Goal: Communication & Community: Participate in discussion

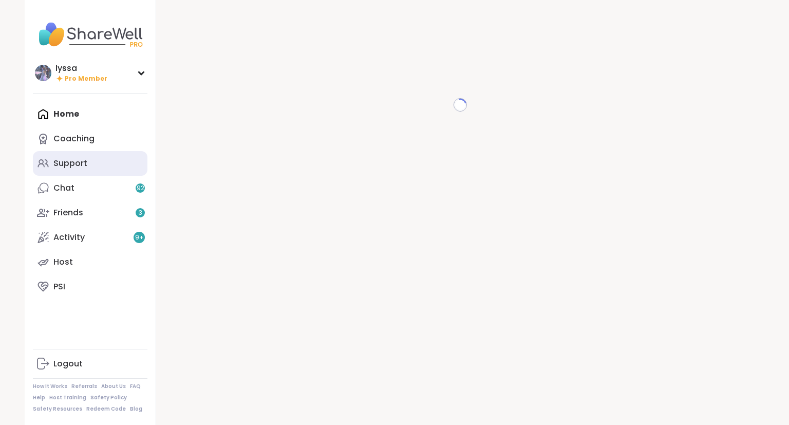
click at [108, 162] on link "Support" at bounding box center [90, 163] width 115 height 25
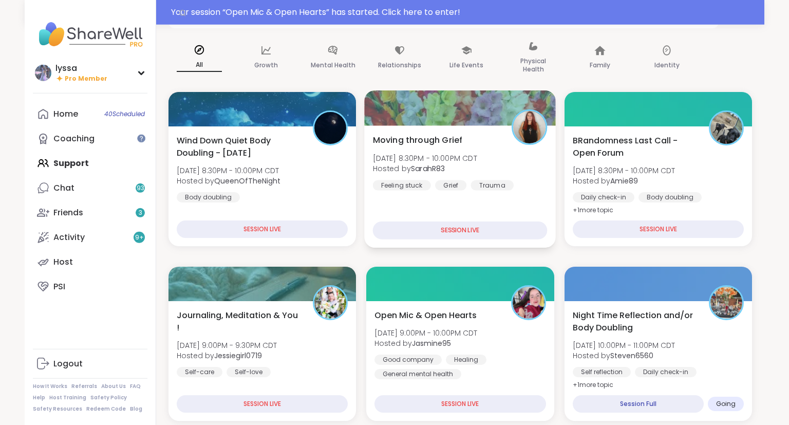
scroll to position [88, 0]
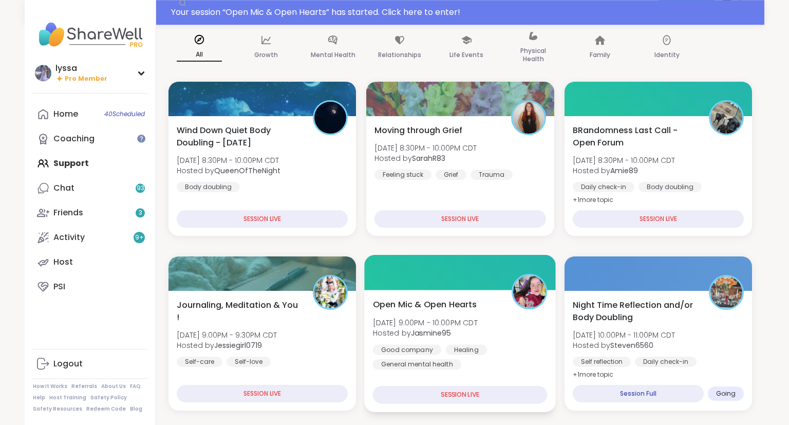
click at [539, 348] on div "Good company Healing General mental health" at bounding box center [460, 356] width 175 height 25
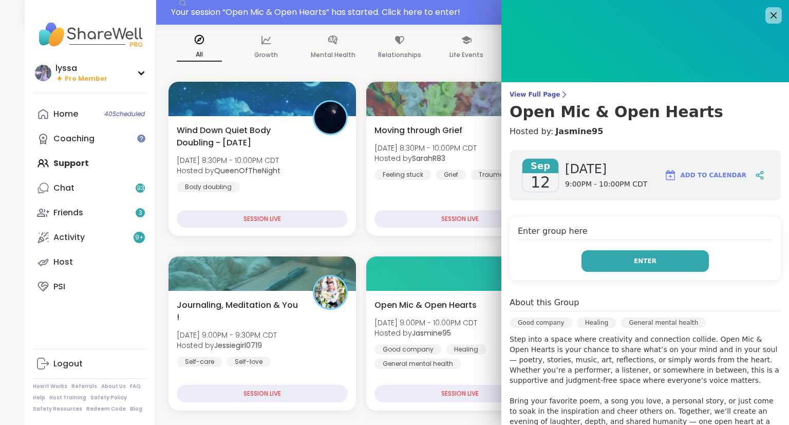
click at [649, 259] on span "Enter" at bounding box center [645, 260] width 23 height 9
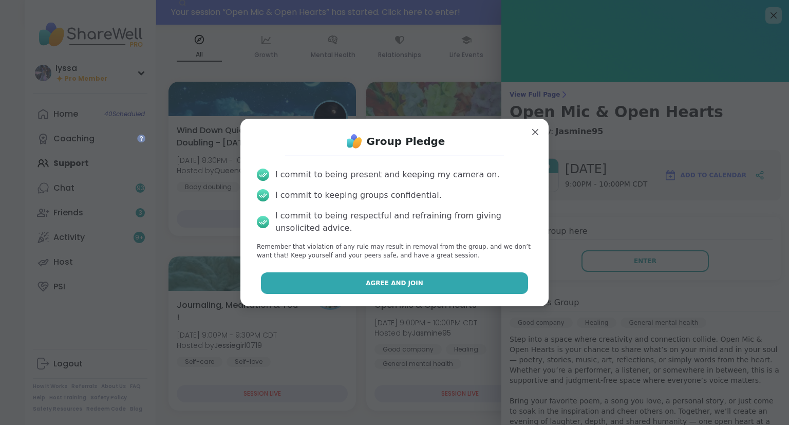
click at [509, 281] on button "Agree and Join" at bounding box center [395, 283] width 268 height 22
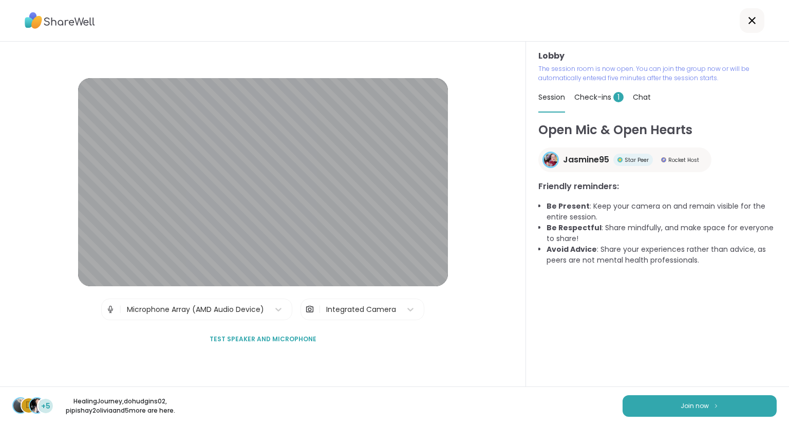
click at [1, 299] on div "Lobby | Microphone Array (AMD Audio Device) | Integrated Camera Test speaker an…" at bounding box center [263, 214] width 526 height 345
click at [659, 400] on button "Join now" at bounding box center [700, 406] width 154 height 22
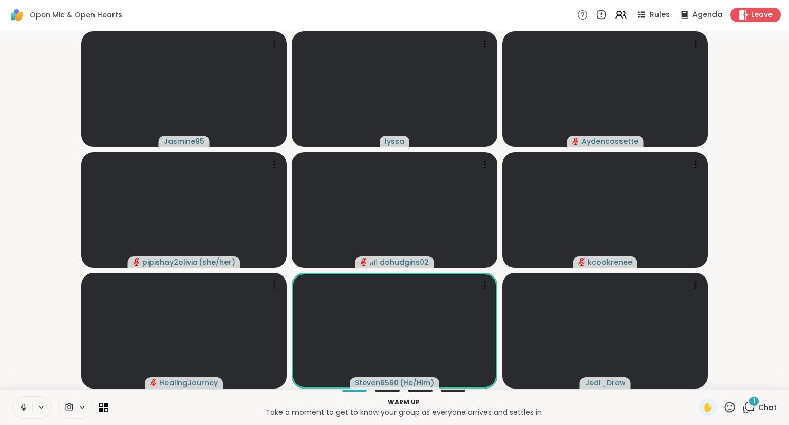
click at [31, 408] on button at bounding box center [23, 408] width 20 height 22
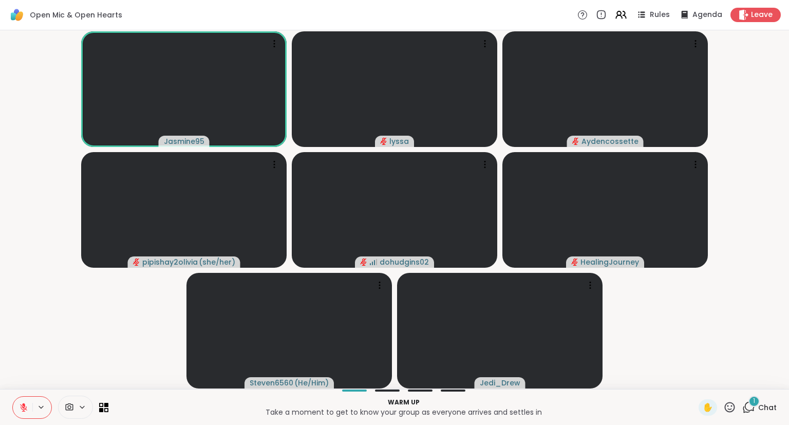
click at [26, 410] on icon at bounding box center [23, 407] width 9 height 9
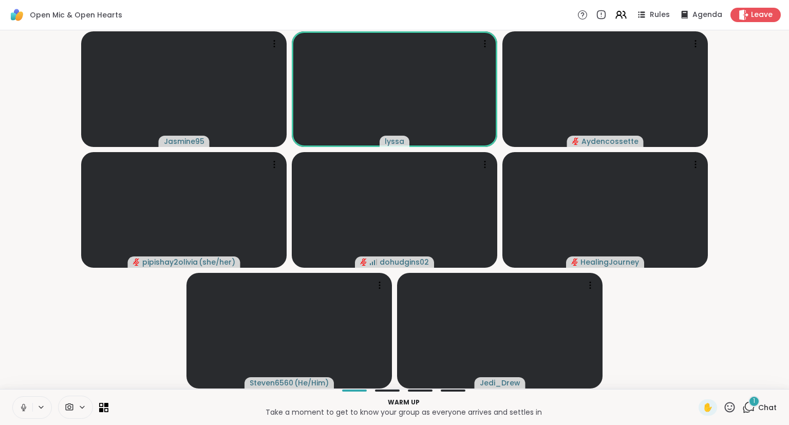
click at [27, 406] on icon at bounding box center [23, 407] width 9 height 9
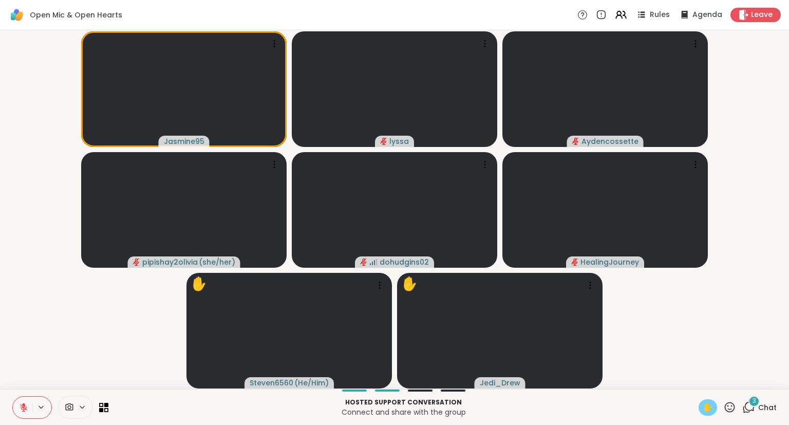
click at [706, 402] on span "✋" at bounding box center [708, 407] width 10 height 12
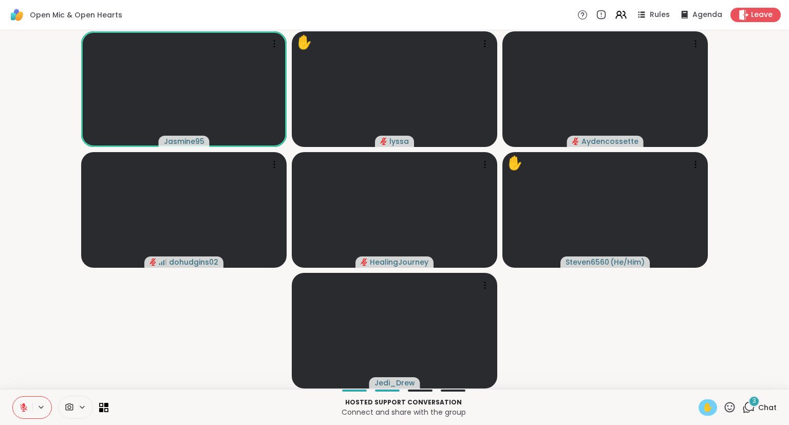
click at [24, 398] on button at bounding box center [23, 408] width 20 height 22
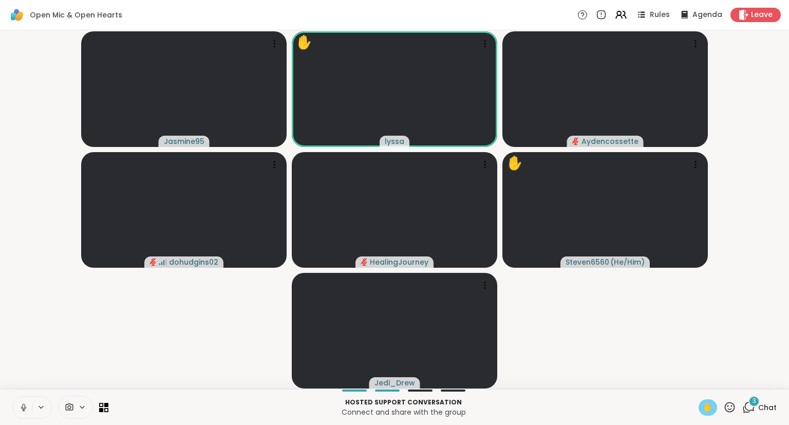
click at [26, 410] on icon at bounding box center [23, 407] width 9 height 9
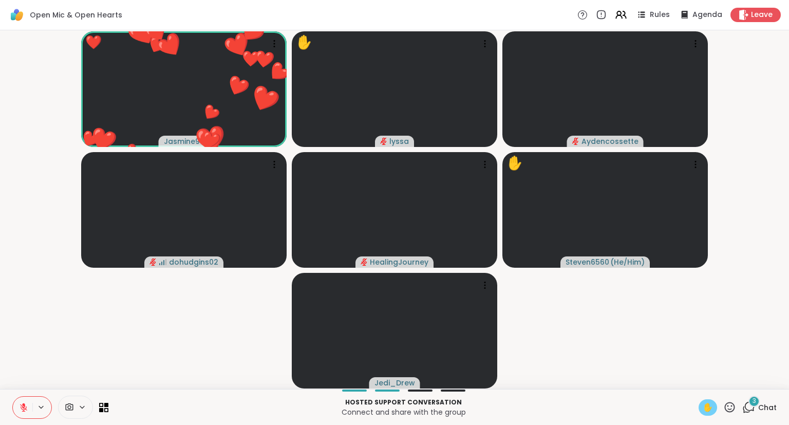
click at [728, 409] on icon at bounding box center [729, 407] width 13 height 13
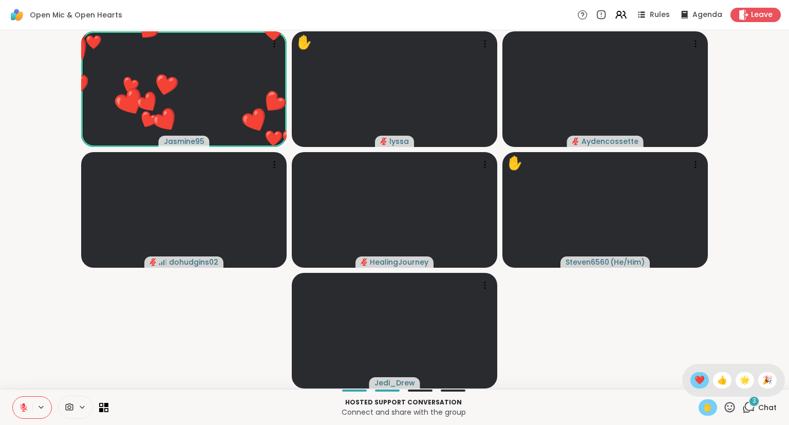
click at [702, 383] on span "❤️" at bounding box center [700, 380] width 10 height 12
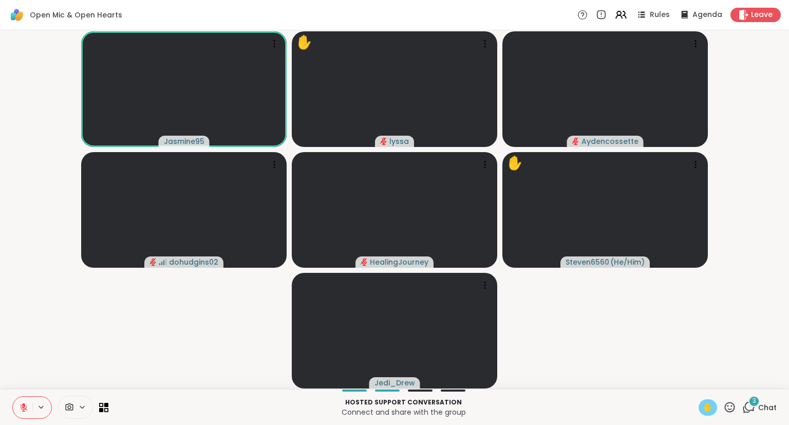
click at [719, 410] on div "✋" at bounding box center [718, 407] width 38 height 16
click at [704, 401] on div "✋" at bounding box center [708, 407] width 18 height 16
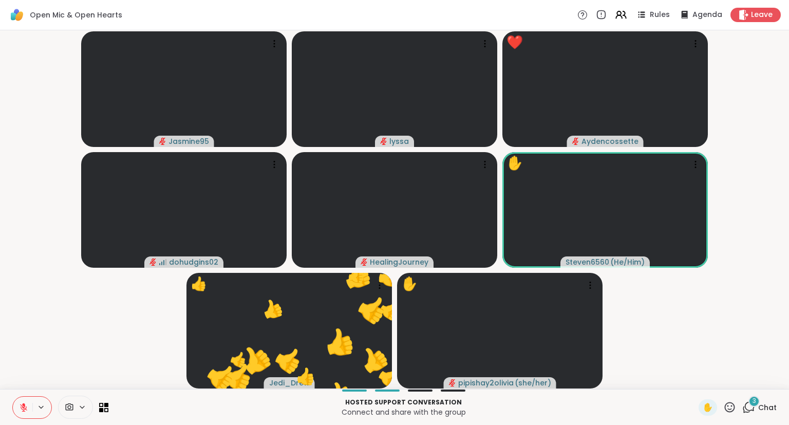
click at [732, 407] on icon at bounding box center [729, 407] width 13 height 13
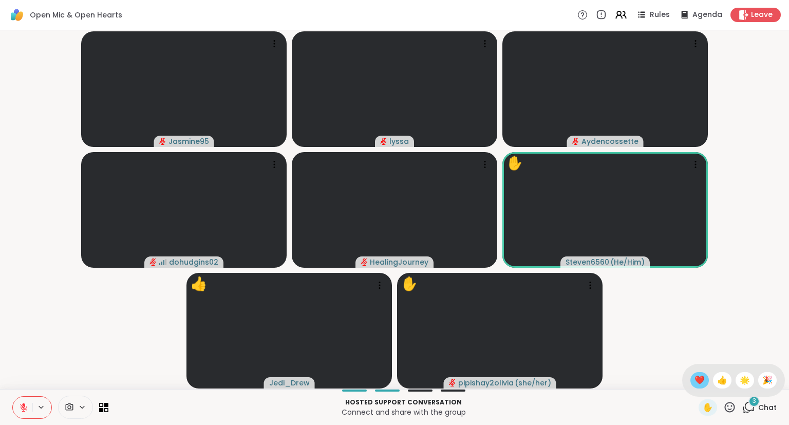
click at [695, 381] on span "❤️" at bounding box center [700, 380] width 10 height 12
click at [728, 406] on icon at bounding box center [729, 407] width 13 height 13
click at [762, 379] on span "🎉" at bounding box center [767, 380] width 10 height 12
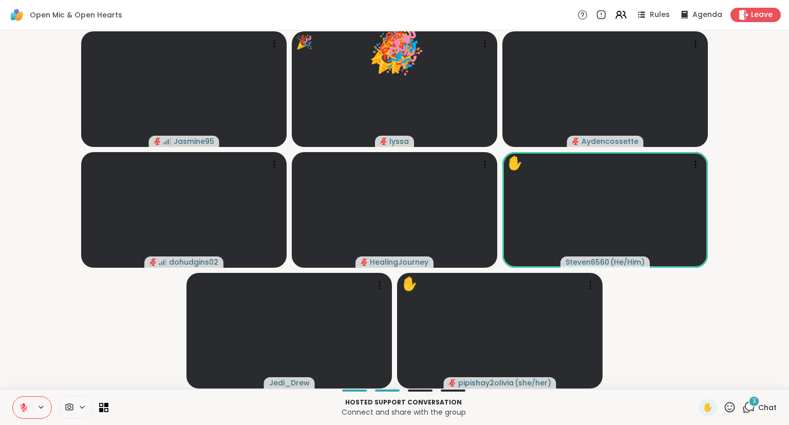
click at [756, 401] on span "3" at bounding box center [755, 401] width 4 height 9
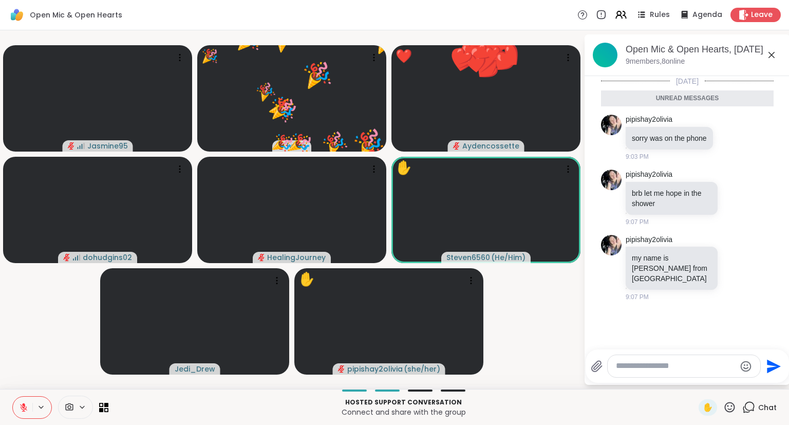
click at [777, 50] on icon at bounding box center [771, 55] width 12 height 12
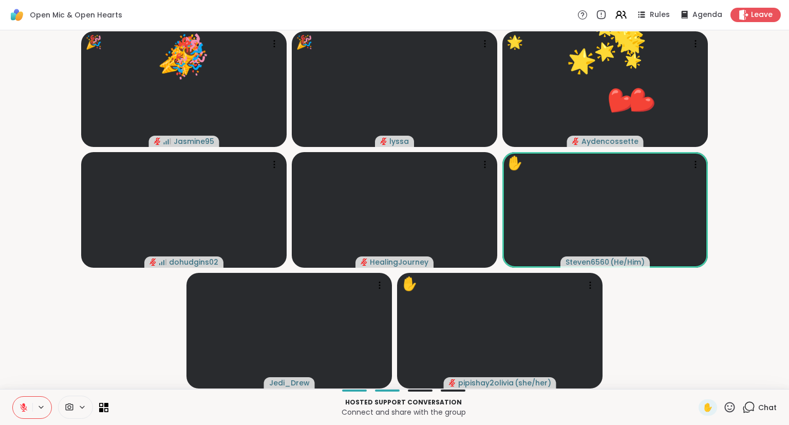
click at [732, 402] on icon at bounding box center [729, 407] width 13 height 13
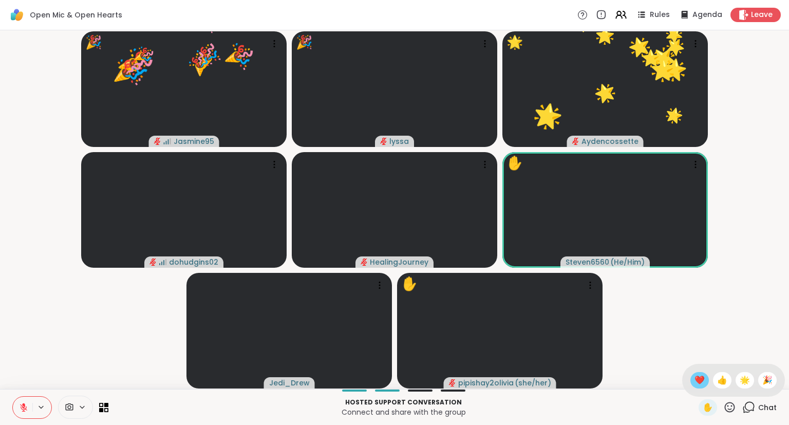
click at [695, 373] on div "❤️" at bounding box center [699, 380] width 18 height 16
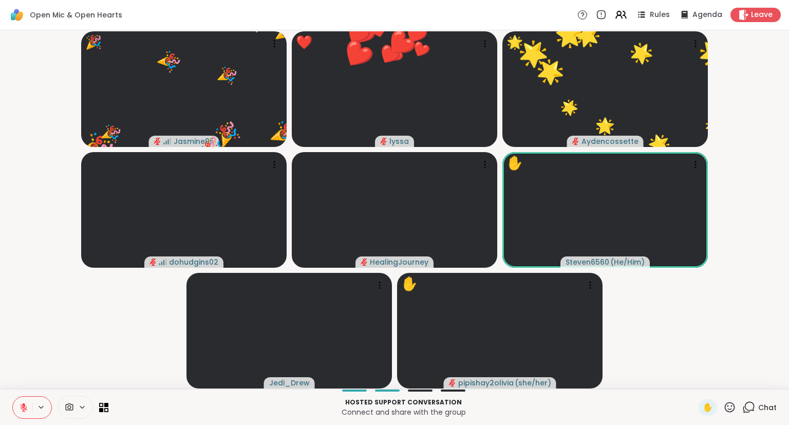
click at [726, 402] on icon at bounding box center [729, 407] width 13 height 13
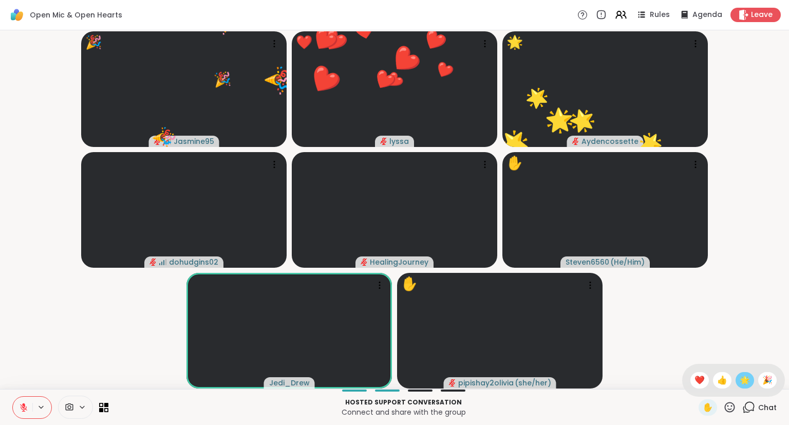
click at [740, 380] on span "🌟" at bounding box center [745, 380] width 10 height 12
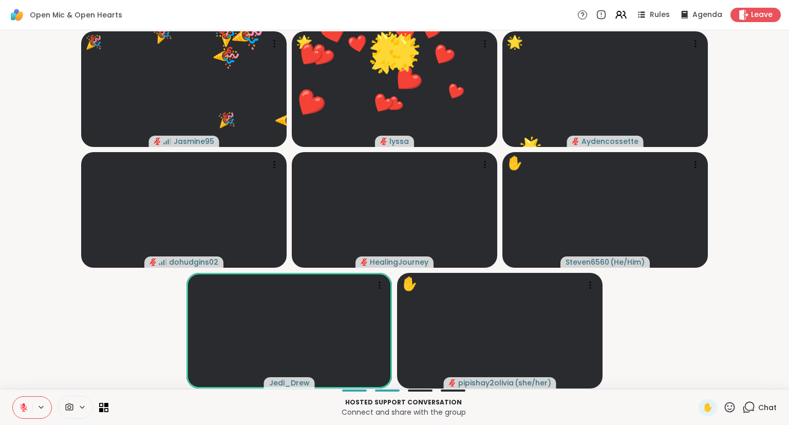
click at [728, 406] on icon at bounding box center [730, 407] width 10 height 10
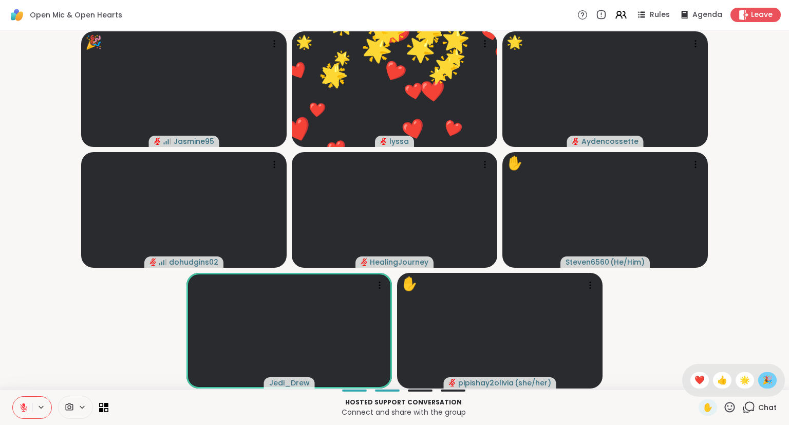
click at [764, 376] on span "🎉" at bounding box center [767, 380] width 10 height 12
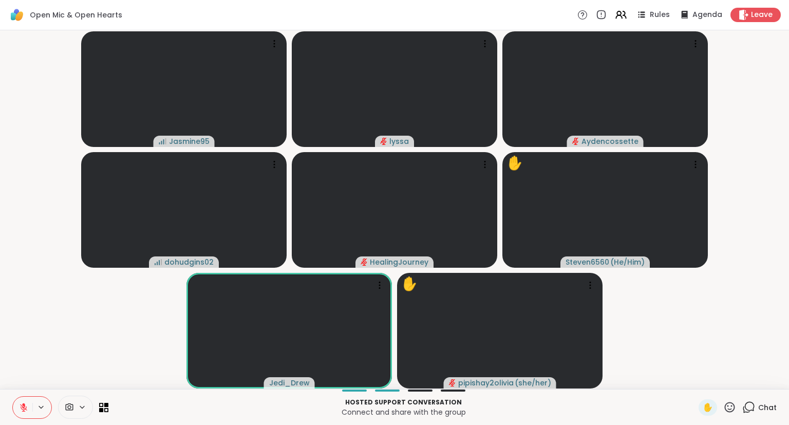
click at [744, 401] on div "Chat" at bounding box center [759, 407] width 34 height 16
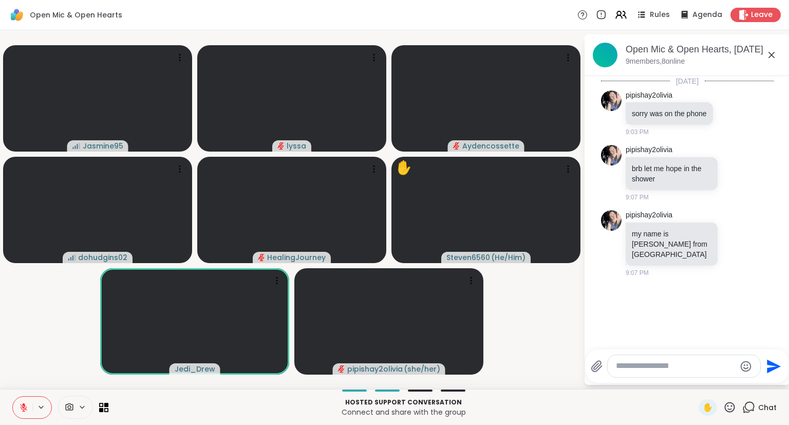
click at [706, 369] on textarea "Type your message" at bounding box center [676, 366] width 120 height 11
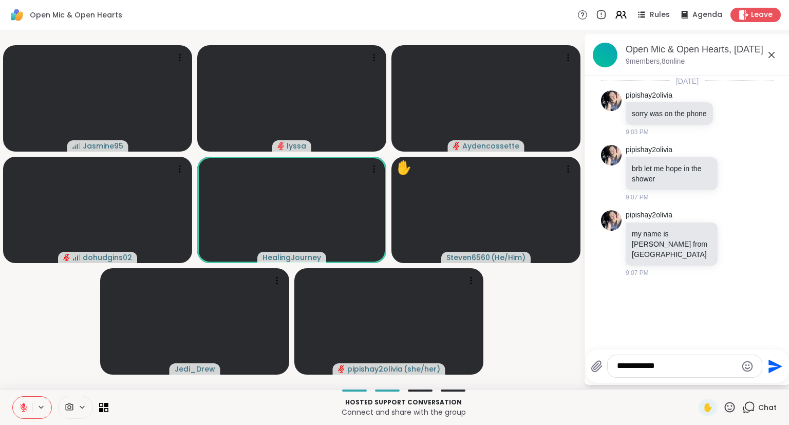
type textarea "**********"
click at [729, 406] on icon at bounding box center [730, 407] width 10 height 10
click at [698, 379] on span "❤️" at bounding box center [700, 380] width 10 height 12
drag, startPoint x: 681, startPoint y: 365, endPoint x: 599, endPoint y: 354, distance: 82.8
click at [617, 361] on textarea "**********" at bounding box center [677, 366] width 120 height 11
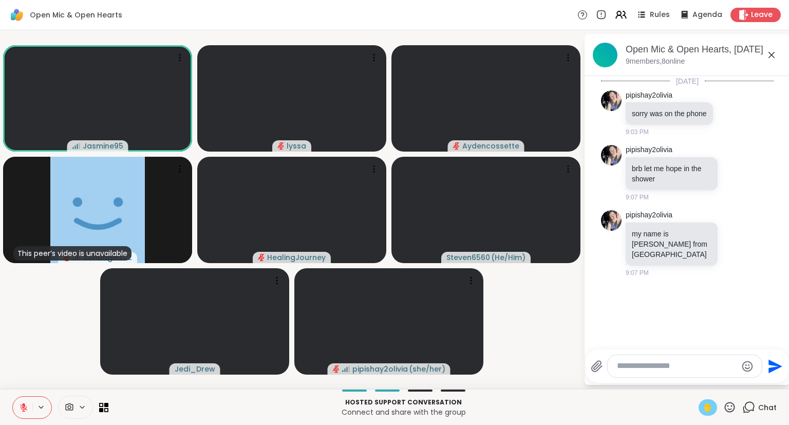
click at [708, 402] on span "✋" at bounding box center [708, 407] width 10 height 12
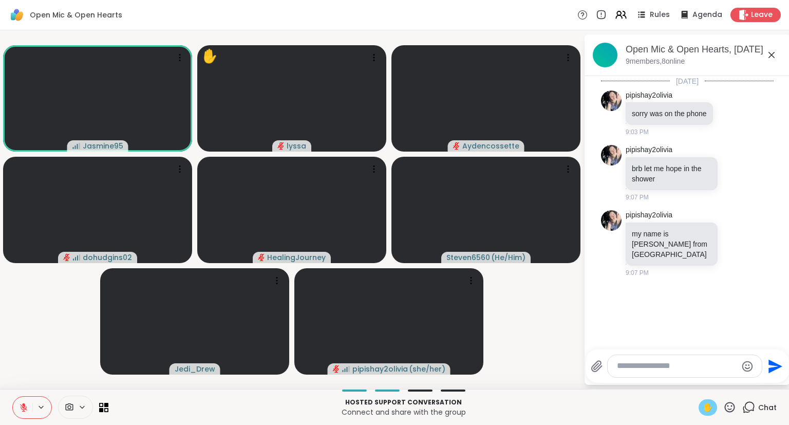
click at [17, 400] on button at bounding box center [23, 408] width 20 height 22
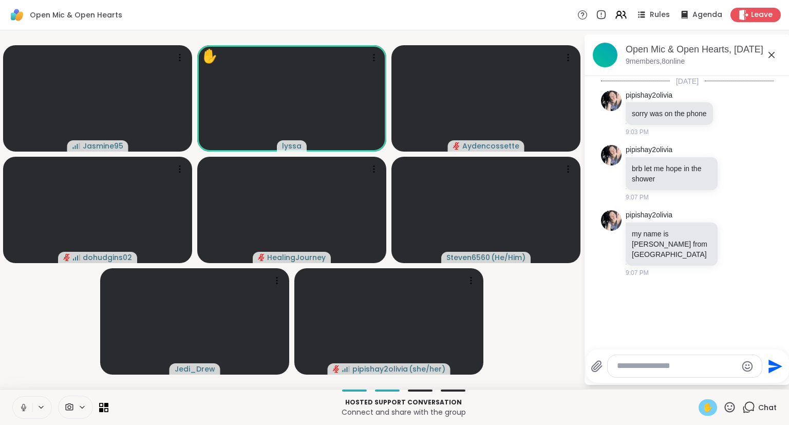
click at [20, 414] on button at bounding box center [23, 408] width 20 height 22
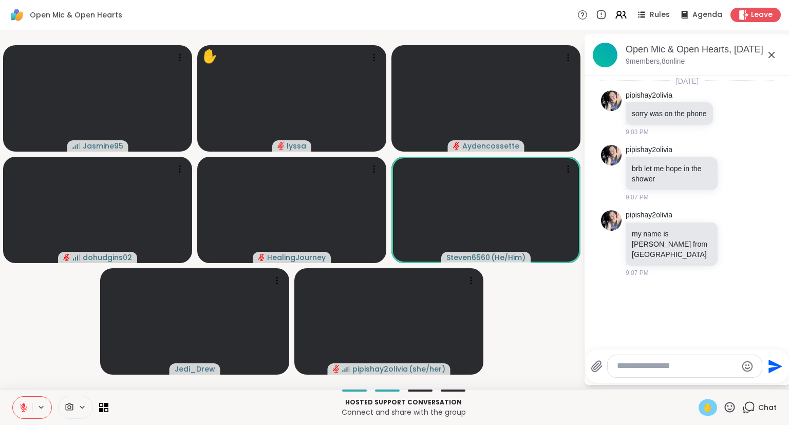
click at [773, 51] on icon at bounding box center [771, 55] width 12 height 12
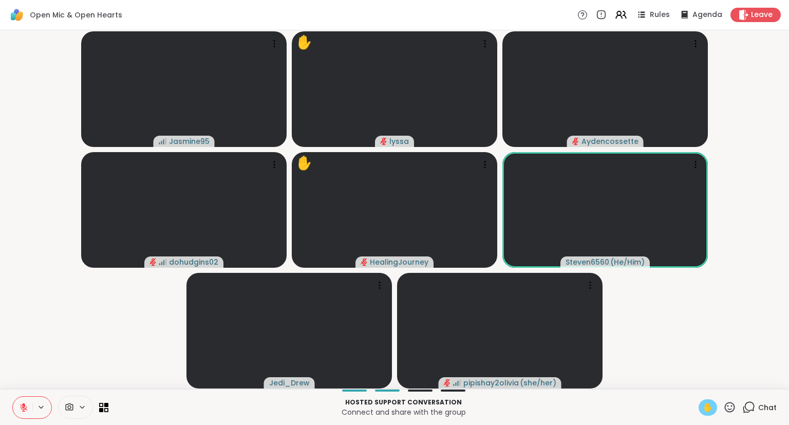
click at [715, 404] on div "✋" at bounding box center [708, 407] width 18 height 16
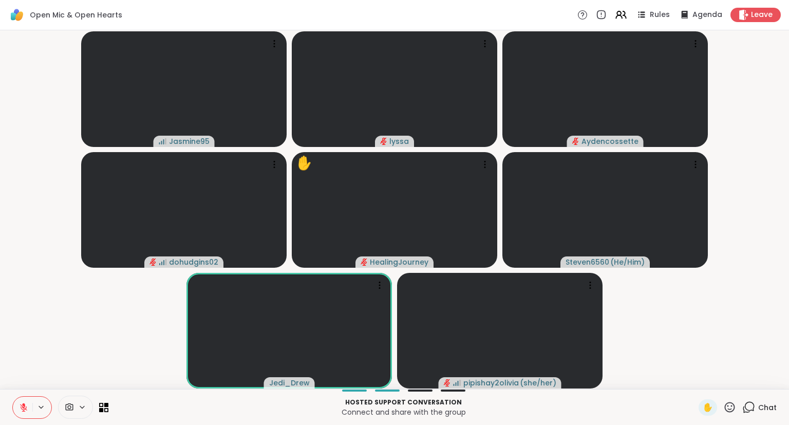
click at [723, 406] on div "✋" at bounding box center [718, 407] width 38 height 16
click at [726, 410] on icon at bounding box center [730, 407] width 10 height 10
click at [698, 386] on span "❤️" at bounding box center [700, 380] width 10 height 12
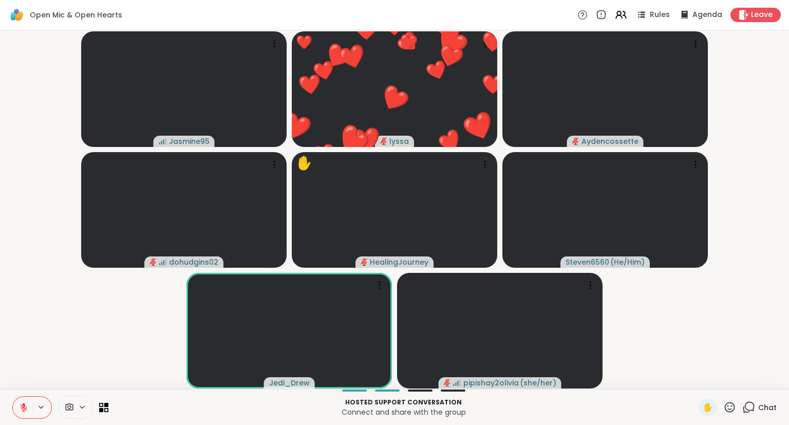
click at [742, 405] on div "✋ Chat" at bounding box center [738, 407] width 78 height 16
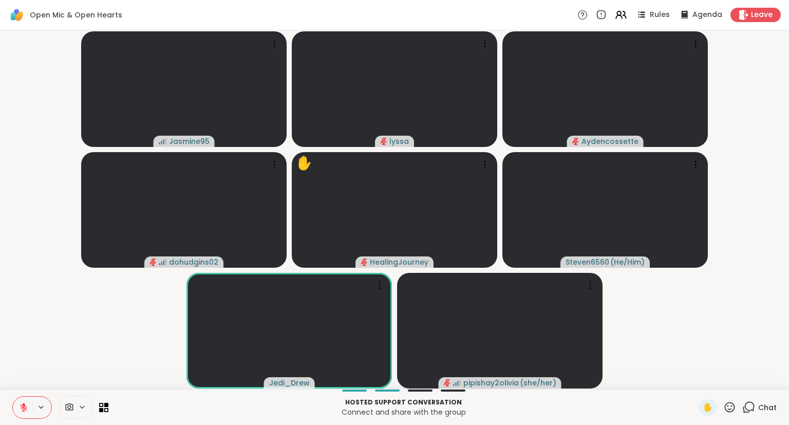
click at [748, 404] on icon at bounding box center [748, 407] width 13 height 13
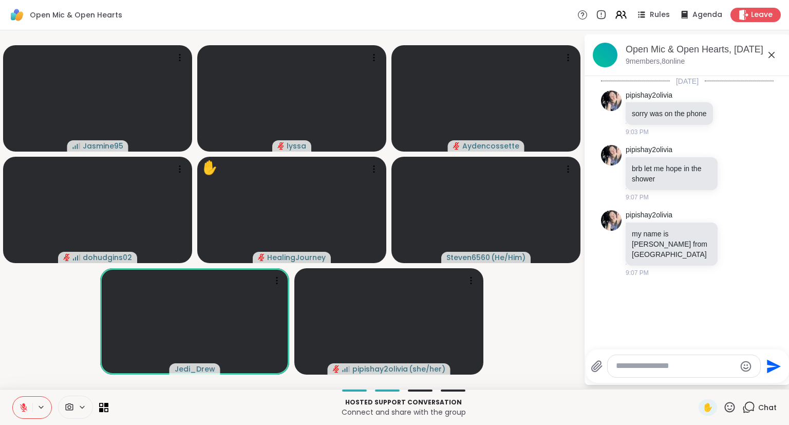
click at [705, 364] on textarea "Type your message" at bounding box center [676, 366] width 120 height 11
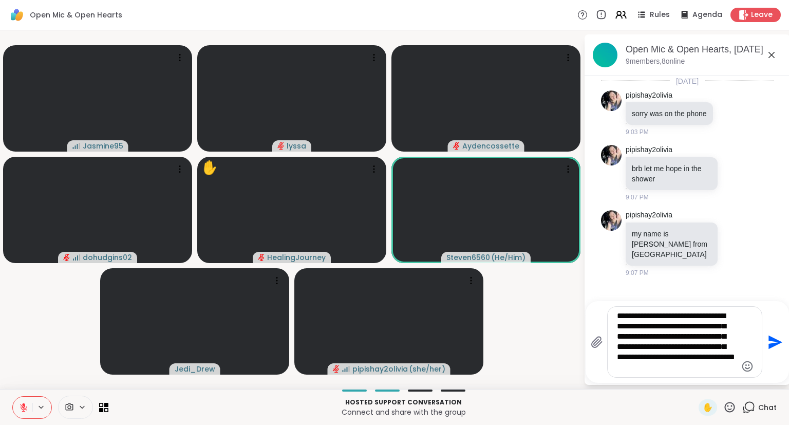
type textarea "**********"
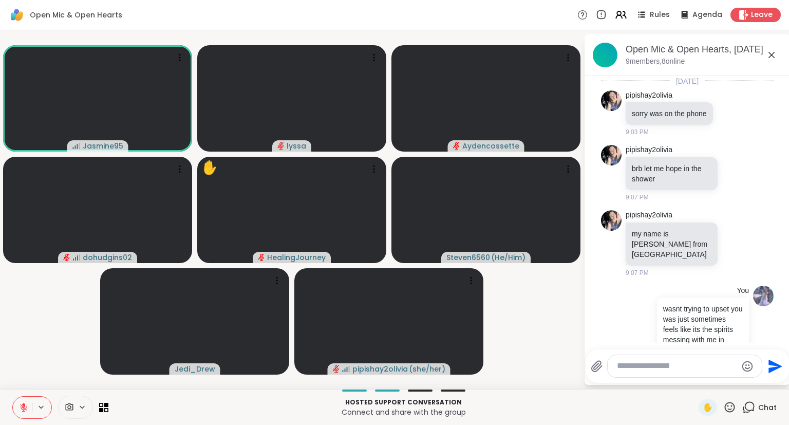
scroll to position [53, 0]
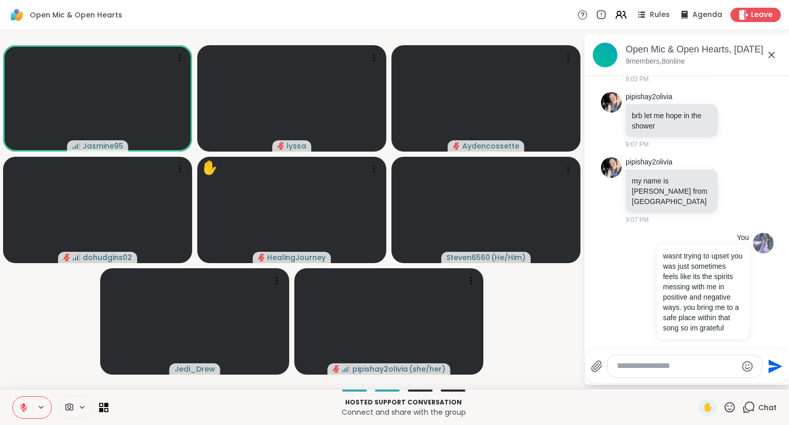
click at [773, 52] on icon at bounding box center [771, 55] width 12 height 12
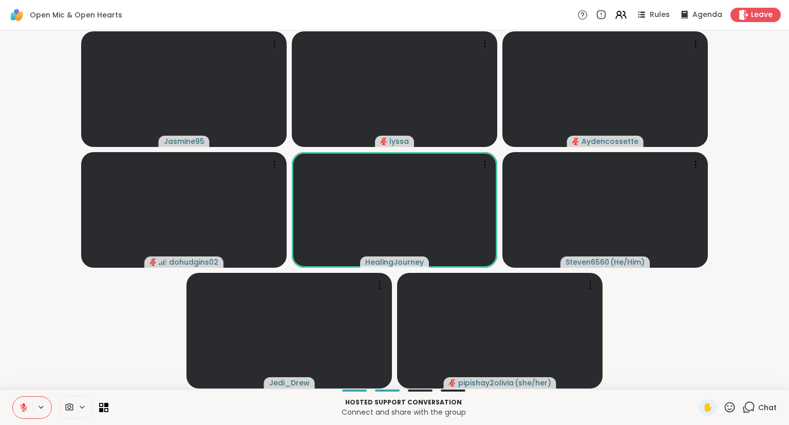
click at [728, 406] on icon at bounding box center [730, 407] width 10 height 10
click at [695, 375] on span "❤️" at bounding box center [700, 380] width 10 height 12
click at [728, 401] on icon at bounding box center [729, 407] width 13 height 13
click at [740, 377] on span "🌟" at bounding box center [745, 380] width 10 height 12
click at [732, 402] on icon at bounding box center [729, 407] width 13 height 13
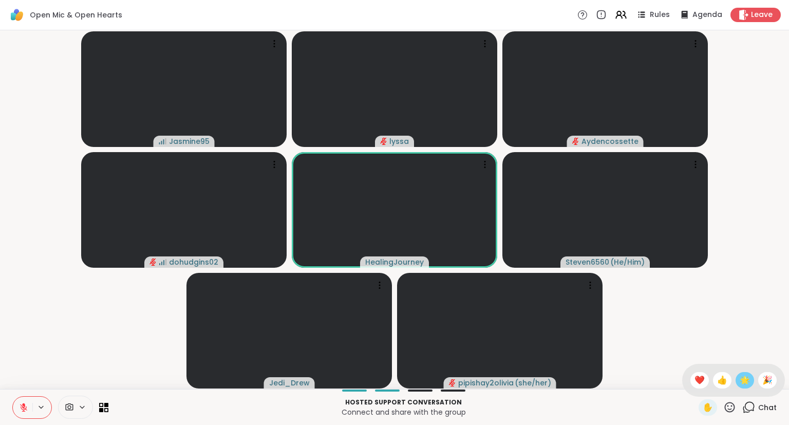
click at [743, 379] on span "🌟" at bounding box center [745, 380] width 10 height 12
click at [726, 406] on icon at bounding box center [730, 407] width 10 height 10
click at [690, 376] on div "❤️" at bounding box center [699, 380] width 18 height 16
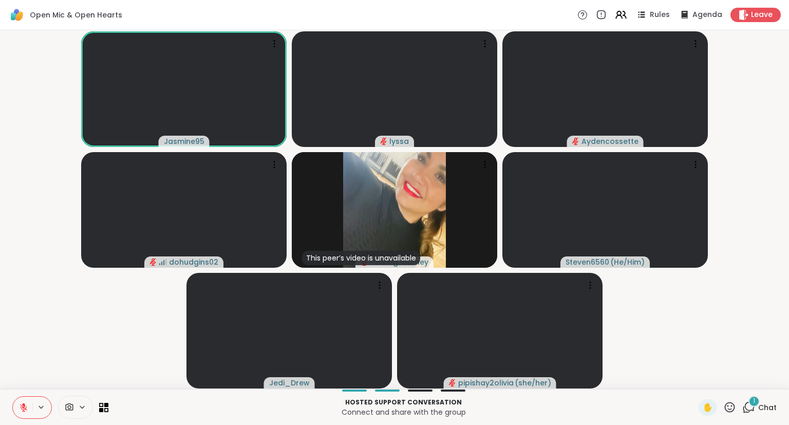
click at [732, 409] on icon at bounding box center [730, 407] width 10 height 10
click at [741, 375] on span "🌟" at bounding box center [745, 380] width 10 height 12
click at [731, 406] on icon at bounding box center [729, 407] width 13 height 13
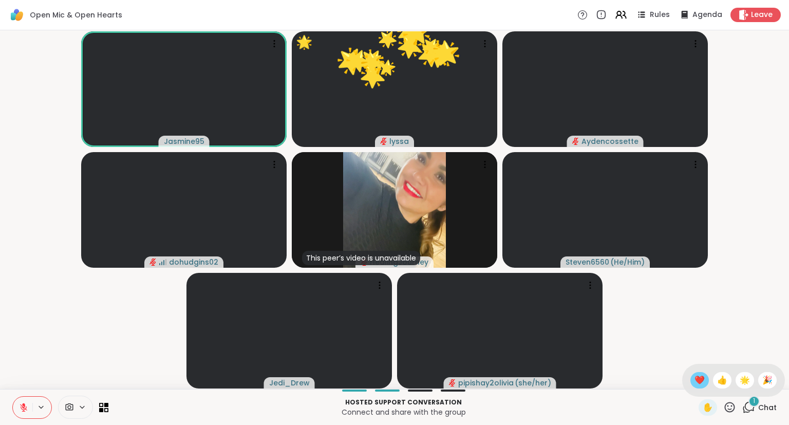
click at [695, 378] on span "❤️" at bounding box center [700, 380] width 10 height 12
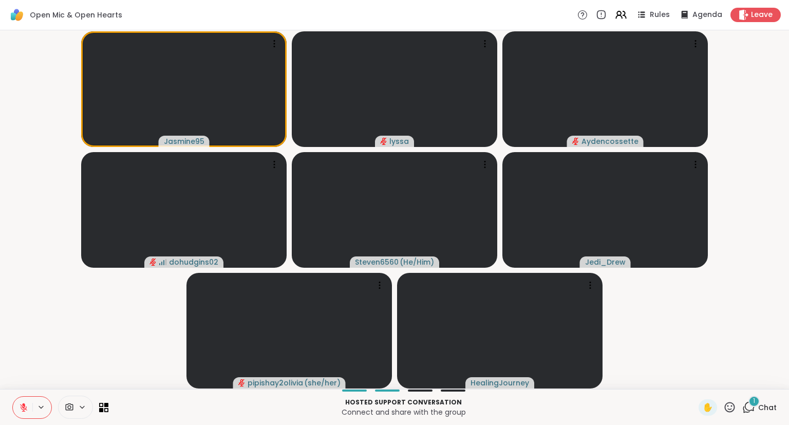
click at [732, 404] on icon at bounding box center [729, 407] width 13 height 13
click at [696, 378] on span "❤️" at bounding box center [700, 380] width 10 height 12
click at [737, 412] on div "✋ 1 Chat" at bounding box center [738, 407] width 78 height 16
click at [734, 406] on icon at bounding box center [729, 407] width 13 height 13
click at [742, 377] on span "🌟" at bounding box center [745, 380] width 10 height 12
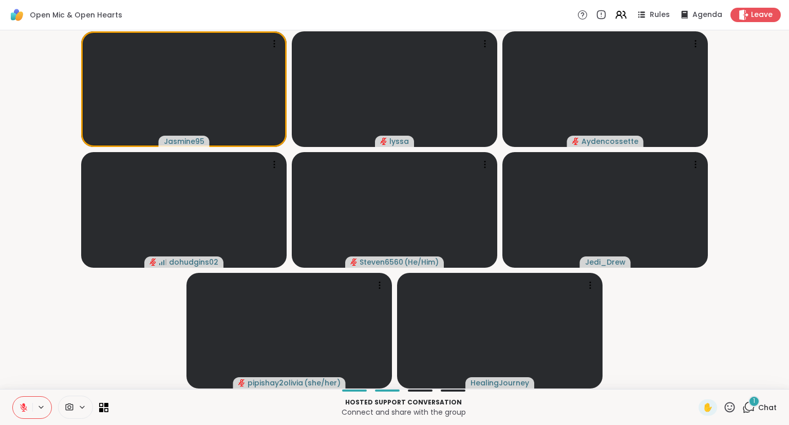
click at [757, 406] on div "1" at bounding box center [754, 401] width 11 height 11
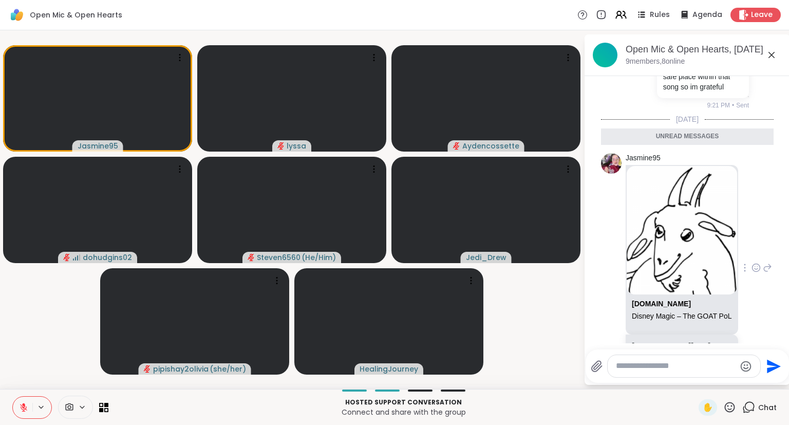
scroll to position [337, 0]
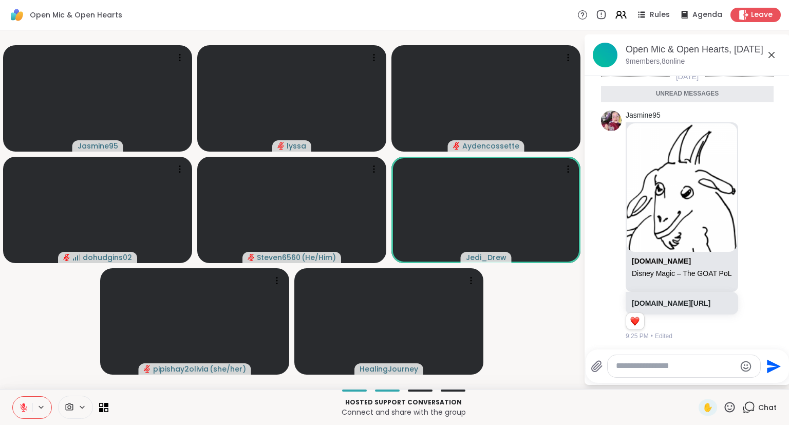
click at [734, 406] on icon at bounding box center [729, 407] width 13 height 13
click at [742, 381] on span "🌟" at bounding box center [745, 380] width 10 height 12
click at [731, 409] on icon at bounding box center [730, 407] width 10 height 10
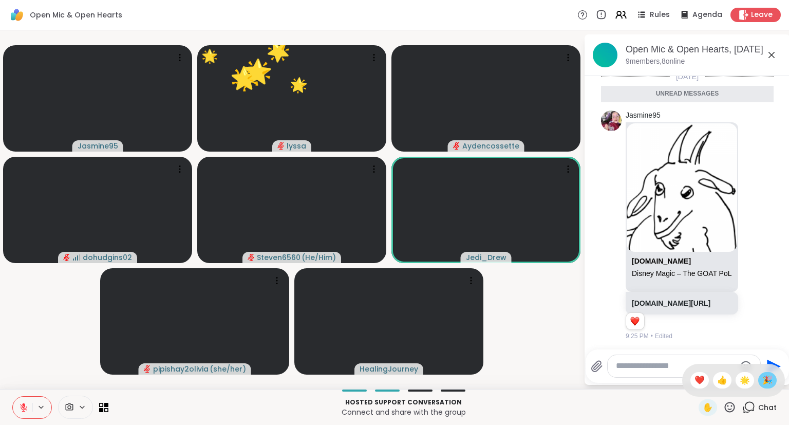
click at [768, 384] on span "🎉" at bounding box center [767, 380] width 10 height 12
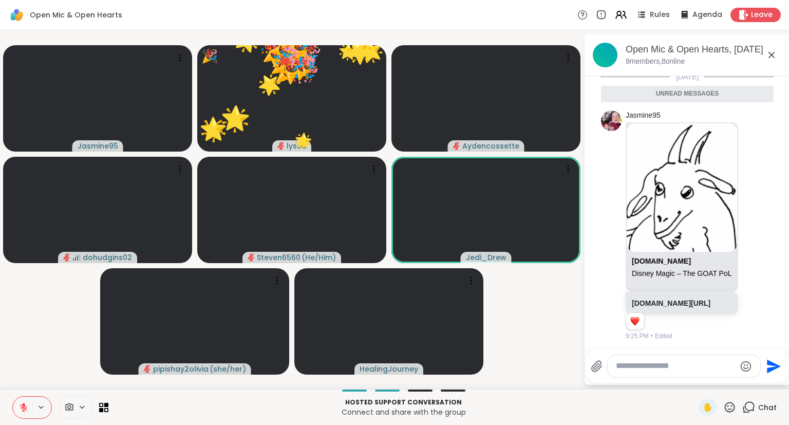
click at [725, 408] on icon at bounding box center [729, 407] width 13 height 13
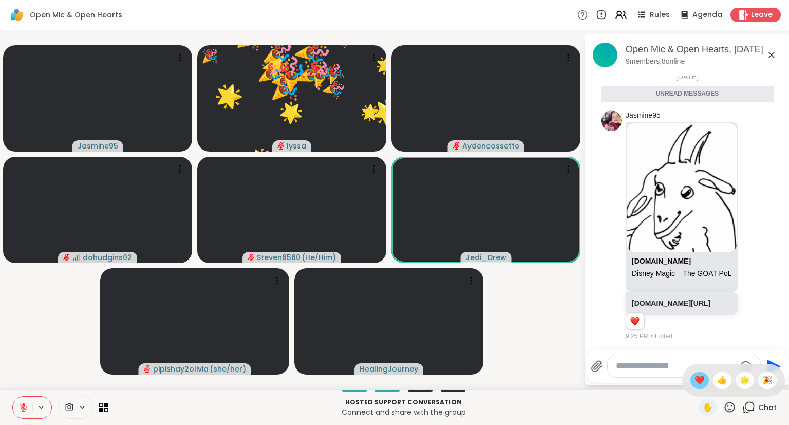
click at [695, 375] on span "❤️" at bounding box center [700, 380] width 10 height 12
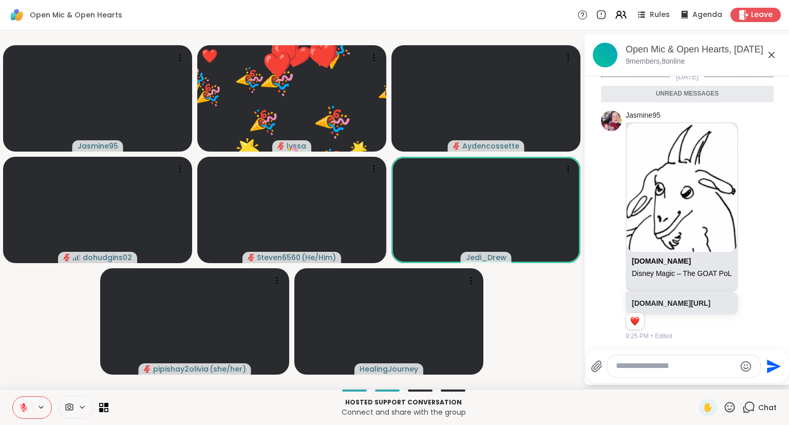
click at [734, 404] on icon at bounding box center [730, 407] width 10 height 10
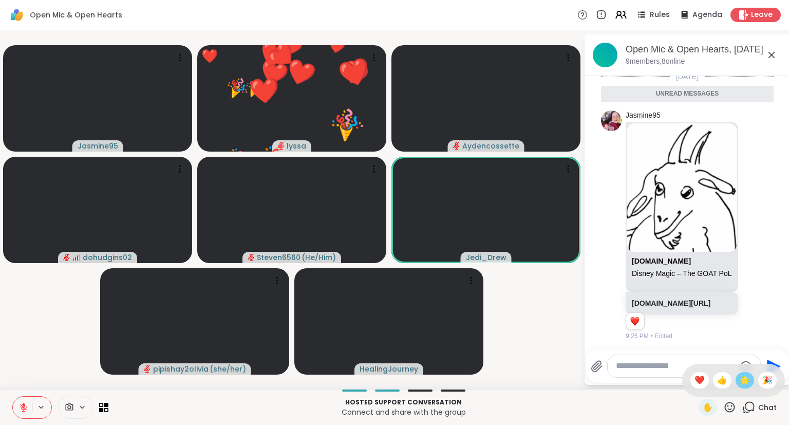
click at [738, 387] on div "🌟" at bounding box center [745, 380] width 18 height 16
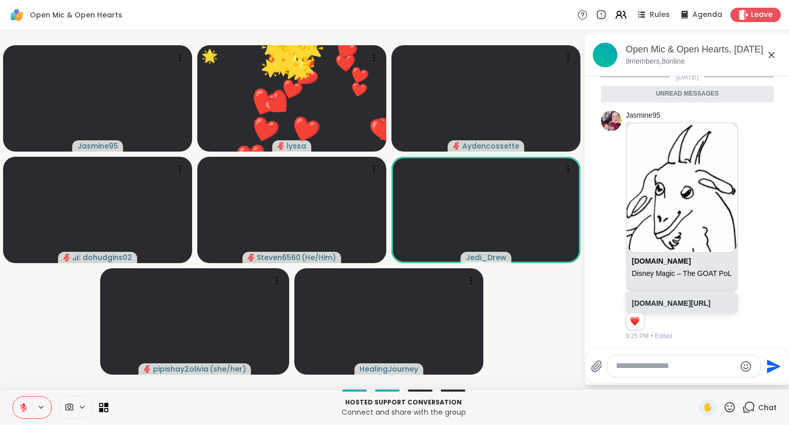
click at [730, 409] on icon at bounding box center [730, 407] width 10 height 10
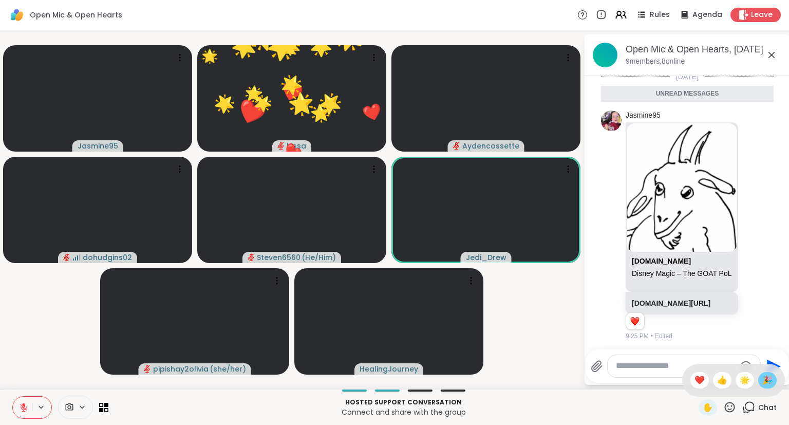
click at [768, 383] on span "🎉" at bounding box center [767, 380] width 10 height 12
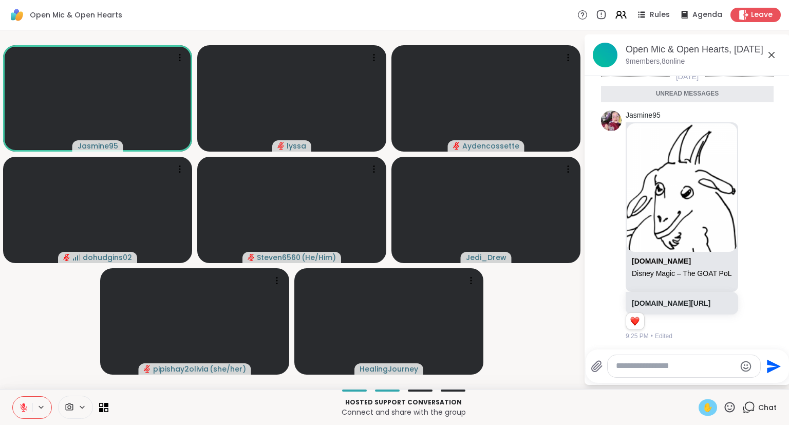
click at [707, 404] on span "✋" at bounding box center [708, 407] width 10 height 12
click at [27, 404] on icon at bounding box center [23, 407] width 9 height 9
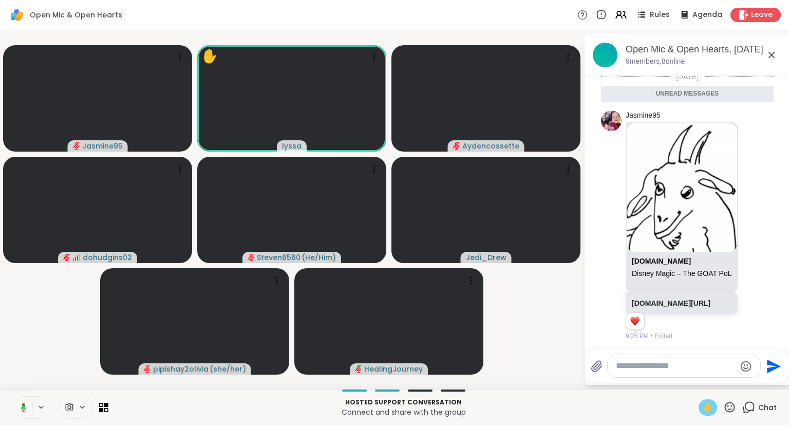
click at [26, 402] on button at bounding box center [21, 408] width 21 height 22
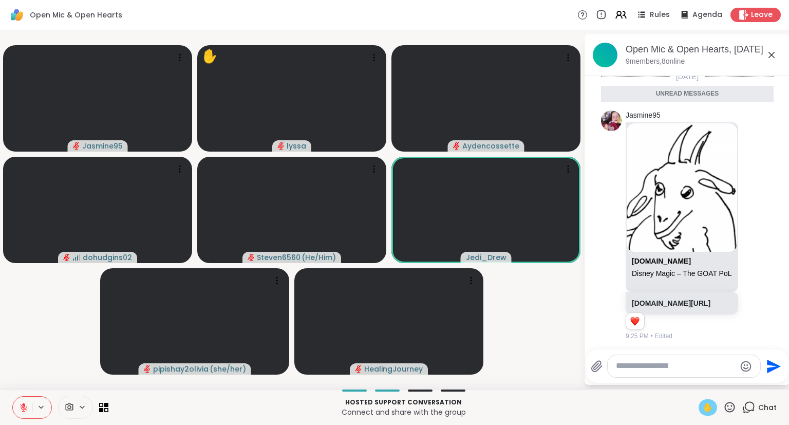
click at [710, 409] on span "✋" at bounding box center [708, 407] width 10 height 12
click at [733, 405] on icon at bounding box center [729, 407] width 13 height 13
click at [696, 377] on span "❤️" at bounding box center [700, 380] width 10 height 12
click at [734, 408] on icon at bounding box center [729, 407] width 13 height 13
click at [695, 380] on span "❤️" at bounding box center [700, 380] width 10 height 12
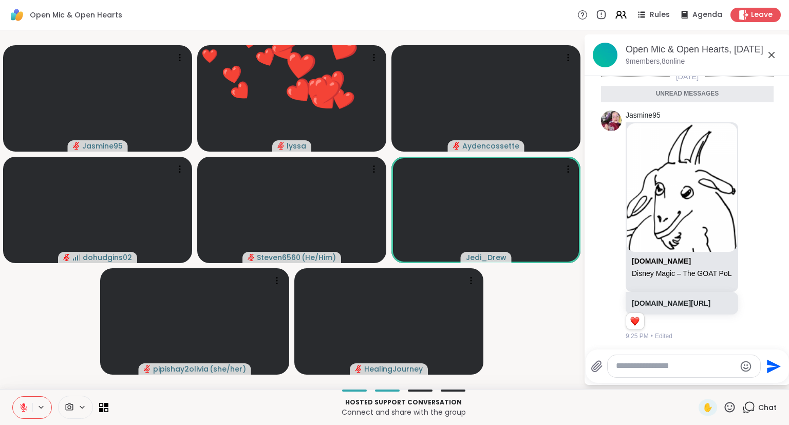
click at [23, 400] on button at bounding box center [23, 408] width 20 height 22
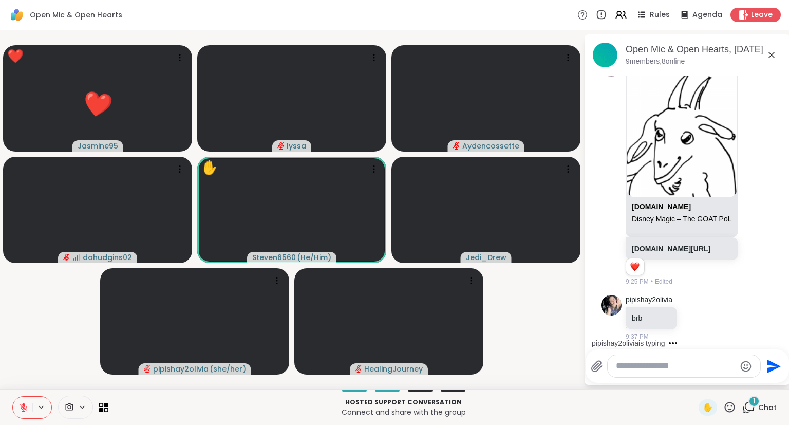
scroll to position [367, 0]
click at [687, 368] on textarea "Type your message" at bounding box center [676, 366] width 120 height 11
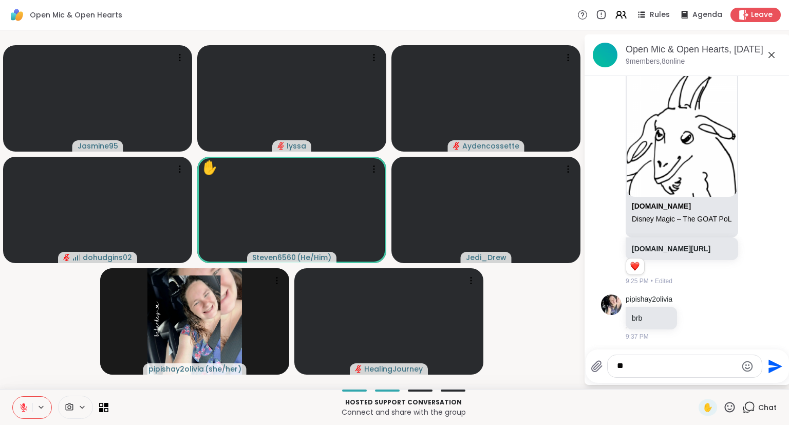
type textarea "*"
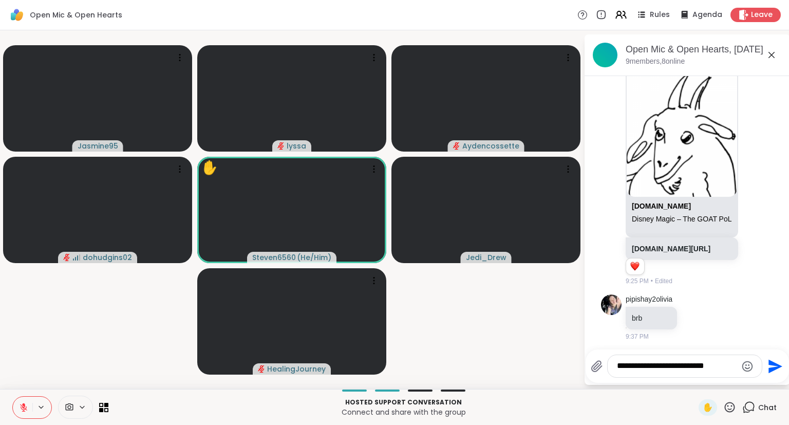
type textarea "**********"
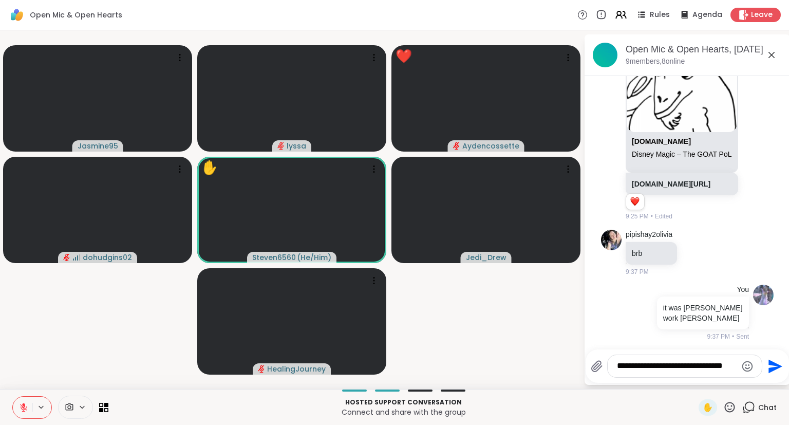
type textarea "**********"
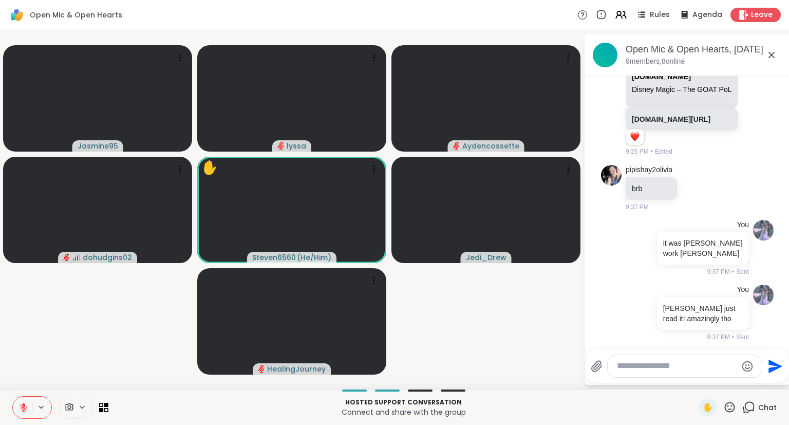
click at [774, 52] on icon at bounding box center [772, 55] width 6 height 6
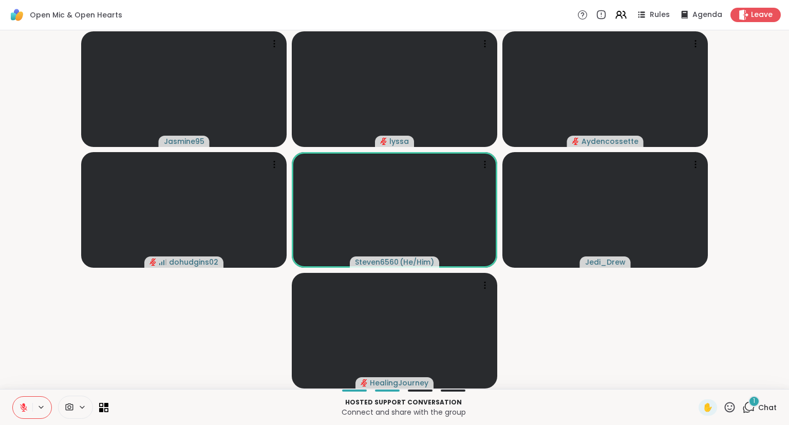
click at [728, 404] on icon at bounding box center [730, 407] width 10 height 10
click at [699, 377] on span "❤️" at bounding box center [700, 380] width 10 height 12
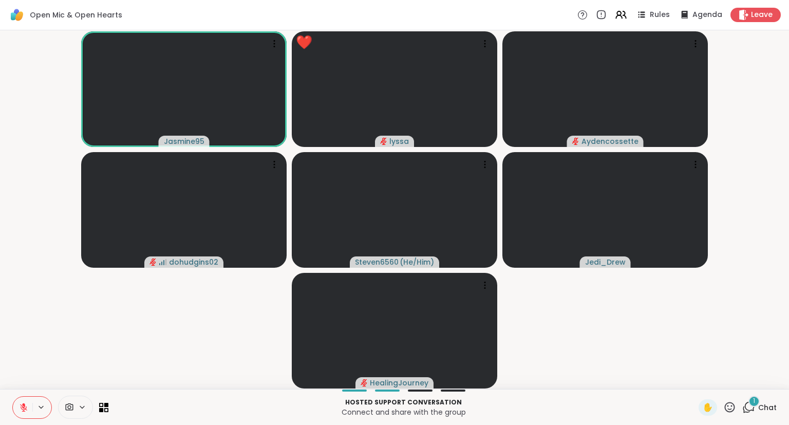
click at [18, 407] on button at bounding box center [23, 408] width 20 height 22
click at [732, 407] on icon at bounding box center [729, 407] width 13 height 13
click at [696, 376] on span "❤️" at bounding box center [700, 380] width 10 height 12
click at [709, 404] on span "✋" at bounding box center [708, 407] width 10 height 12
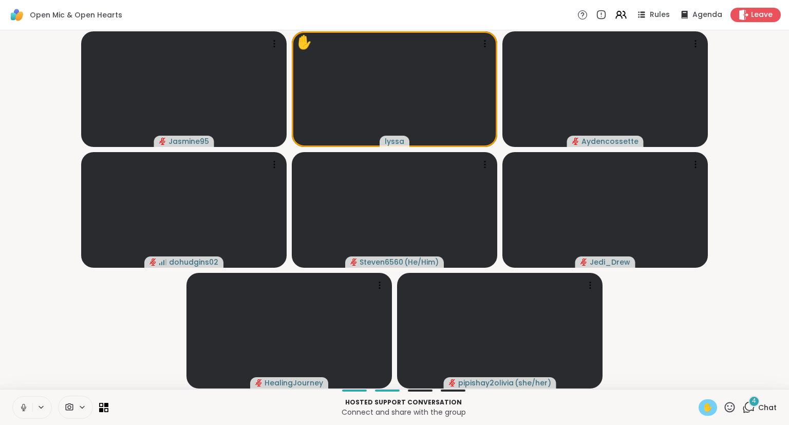
click at [20, 400] on button at bounding box center [23, 408] width 20 height 22
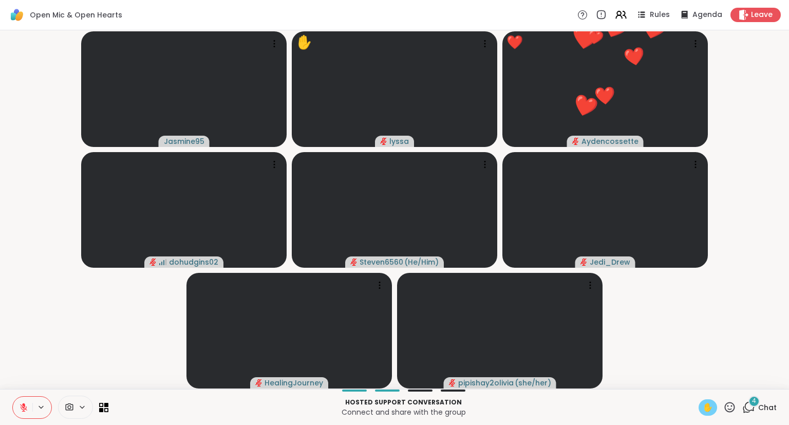
click at [713, 406] on span "✋" at bounding box center [708, 407] width 10 height 12
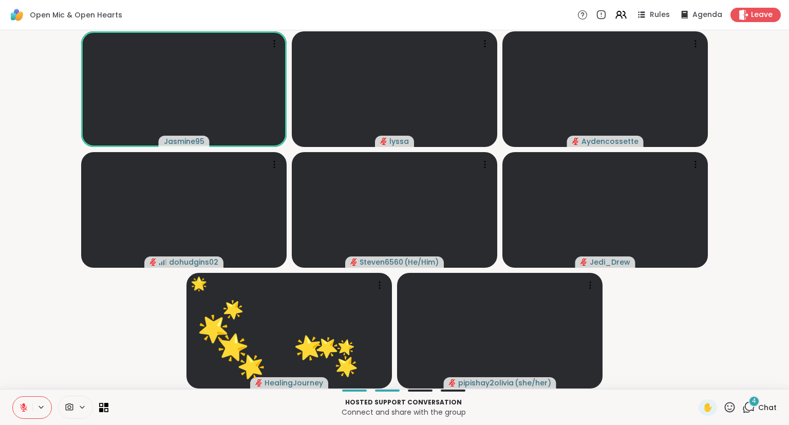
click at [748, 403] on icon at bounding box center [750, 406] width 10 height 9
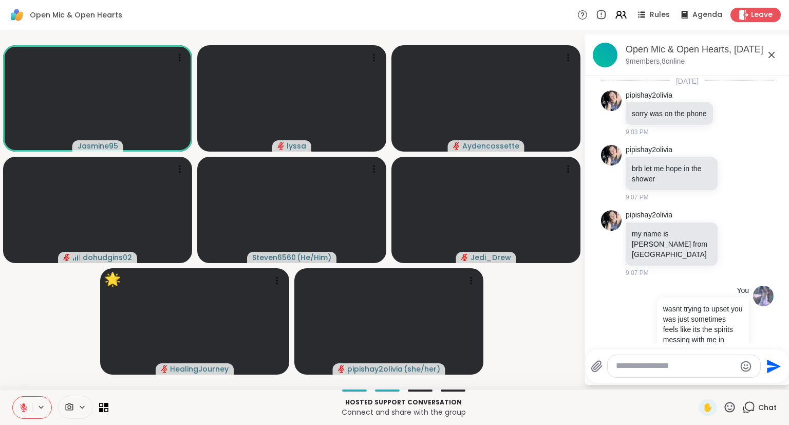
scroll to position [865, 0]
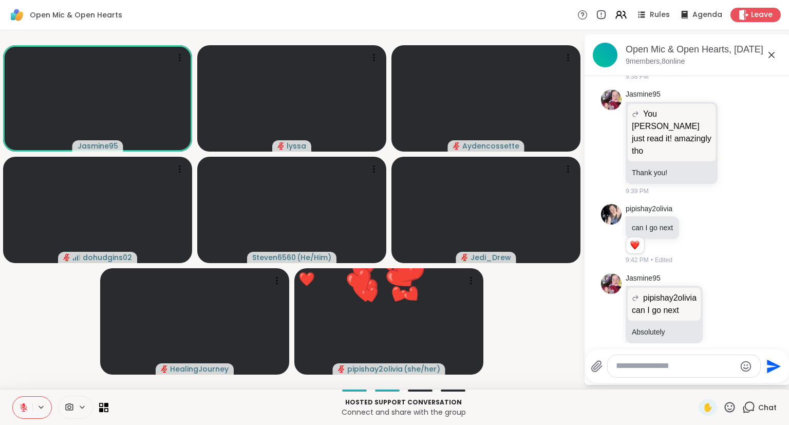
click at [772, 51] on icon at bounding box center [771, 55] width 12 height 12
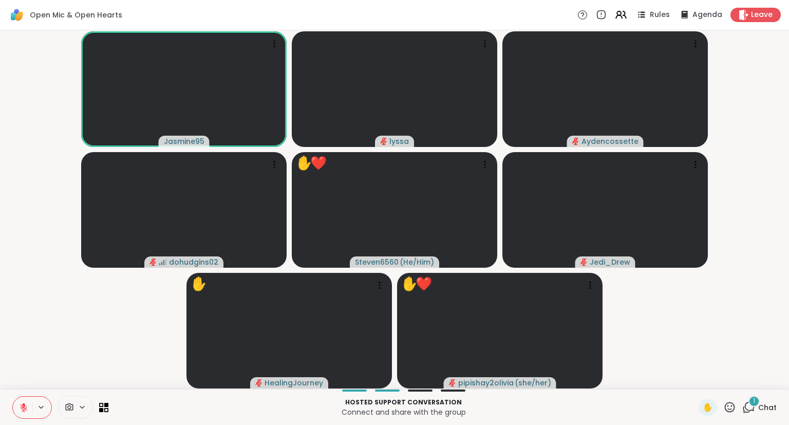
click at [731, 407] on icon at bounding box center [729, 407] width 13 height 13
click at [695, 378] on span "❤️" at bounding box center [700, 380] width 10 height 12
click at [25, 408] on icon at bounding box center [23, 407] width 7 height 7
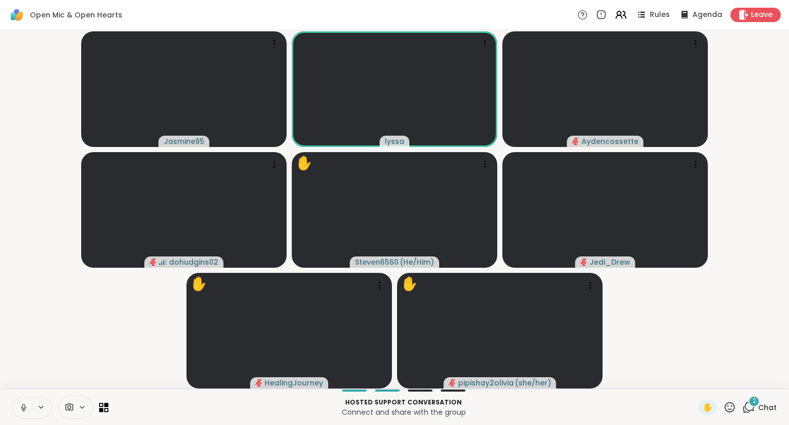
click at [23, 404] on icon at bounding box center [23, 407] width 9 height 9
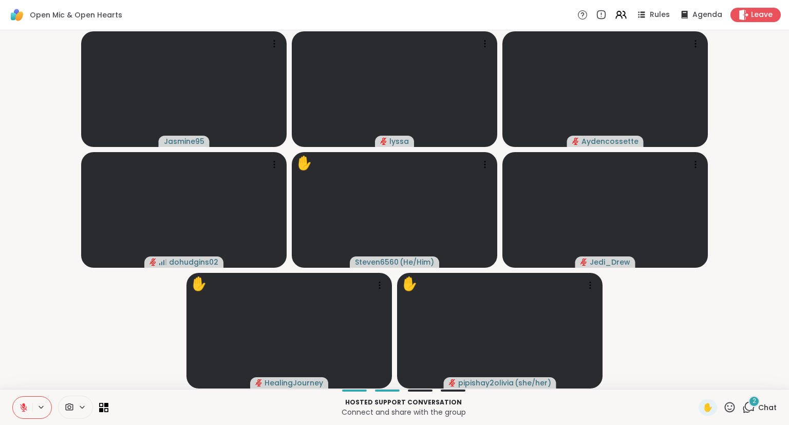
click at [728, 405] on icon at bounding box center [729, 407] width 13 height 13
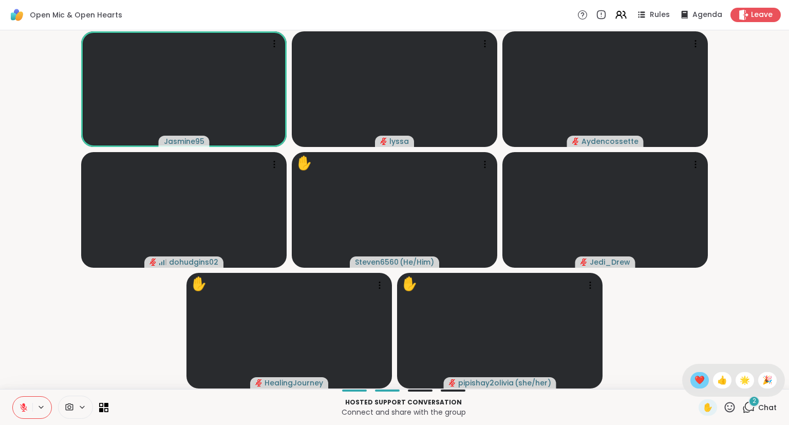
click at [697, 381] on span "❤️" at bounding box center [700, 380] width 10 height 12
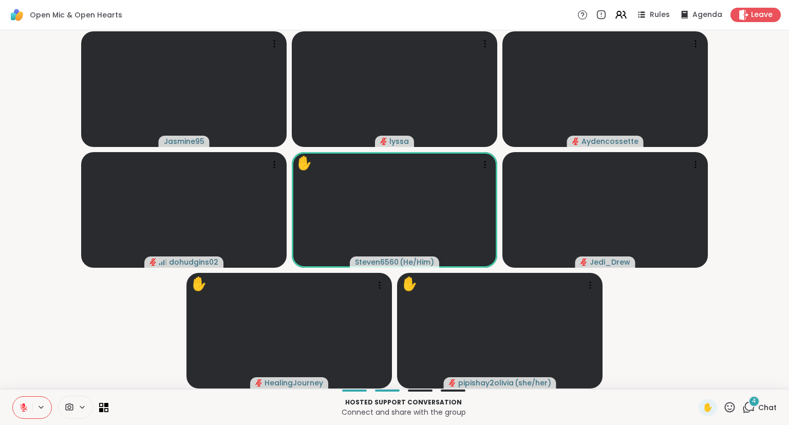
click at [733, 406] on icon at bounding box center [729, 407] width 13 height 13
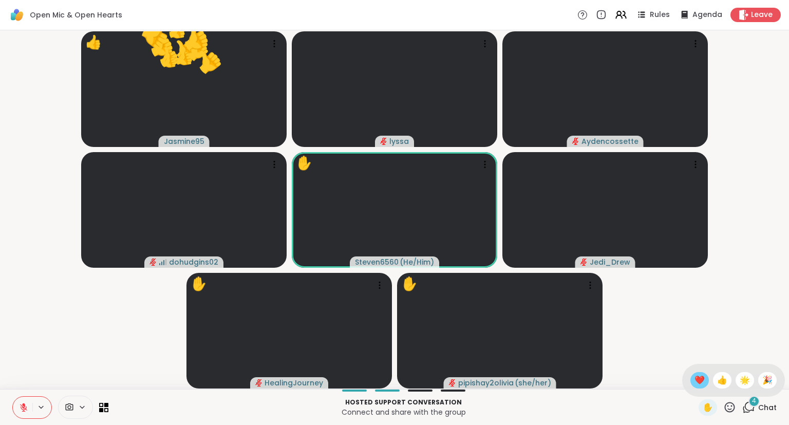
click at [700, 377] on span "❤️" at bounding box center [700, 380] width 10 height 12
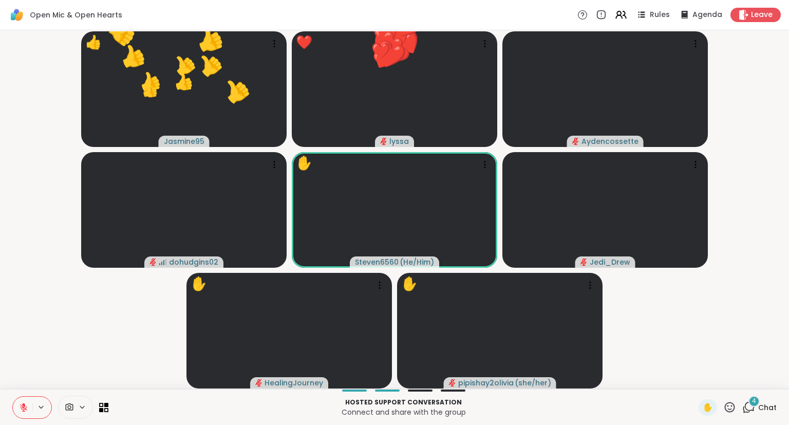
click at [742, 399] on div "Hosted support conversation Connect and share with the group ✋ 4 Chat" at bounding box center [394, 407] width 789 height 36
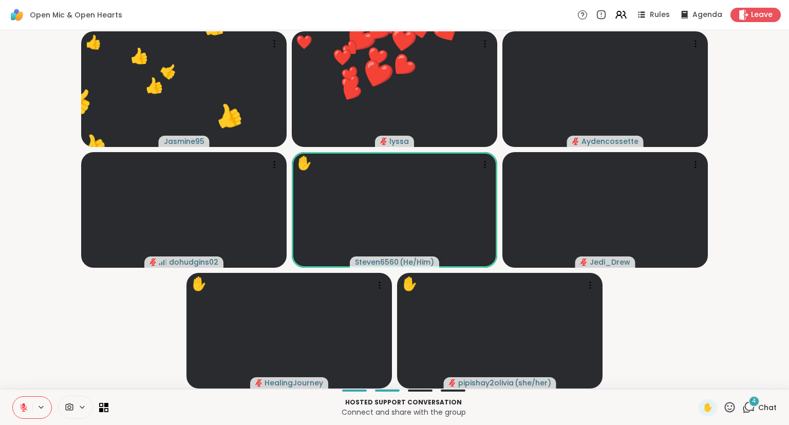
click at [750, 406] on icon at bounding box center [748, 407] width 13 height 13
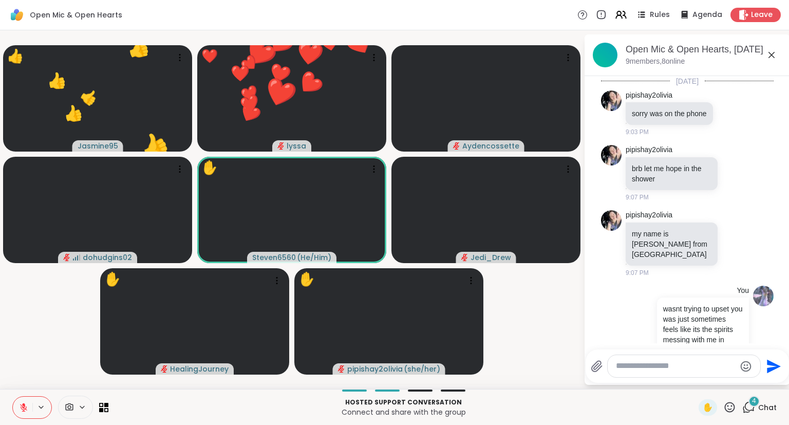
scroll to position [1296, 0]
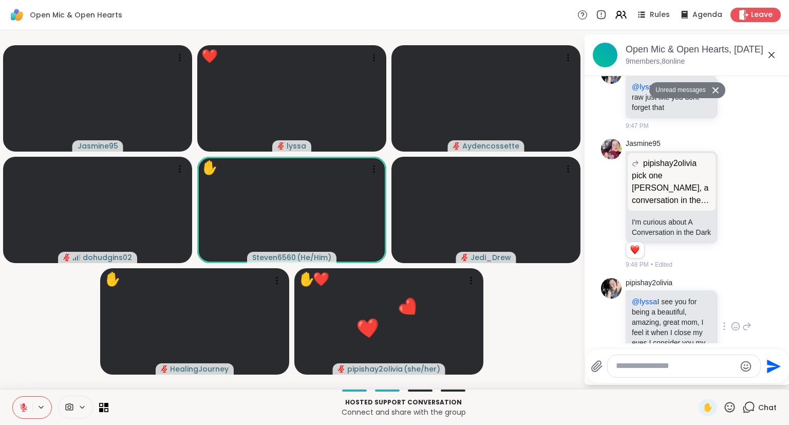
click at [747, 320] on icon at bounding box center [746, 326] width 9 height 12
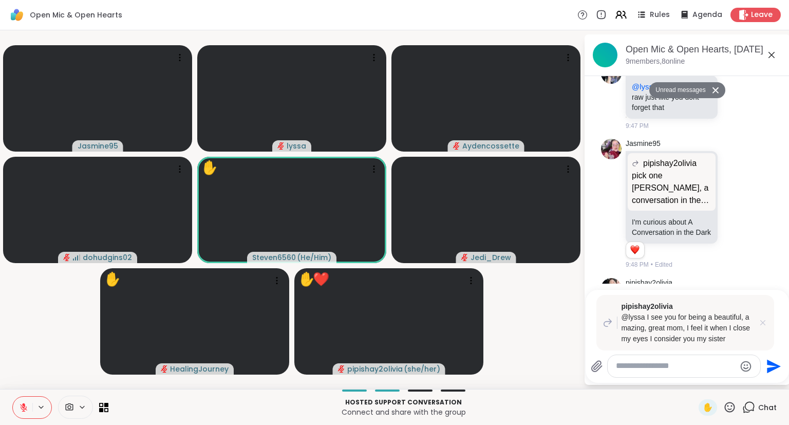
click at [764, 325] on icon at bounding box center [763, 322] width 10 height 10
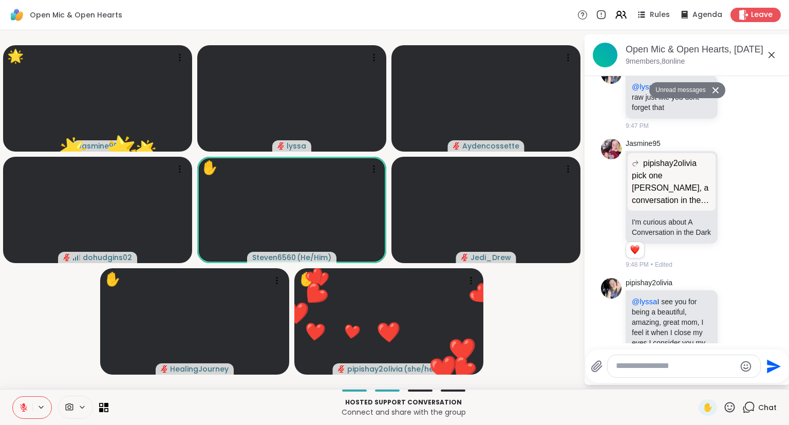
click at [772, 54] on icon at bounding box center [772, 55] width 6 height 6
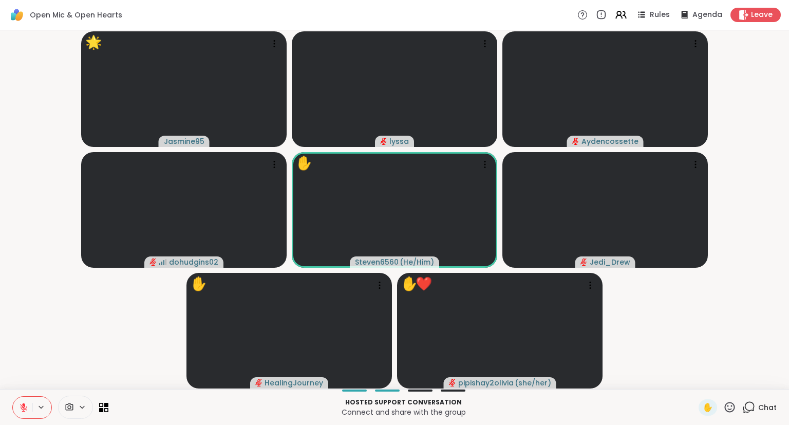
click at [730, 412] on icon at bounding box center [730, 407] width 10 height 10
click at [693, 372] on div "✋ ❤️ 👍 🌟 🎉" at bounding box center [733, 380] width 103 height 33
click at [722, 412] on div "✋" at bounding box center [718, 407] width 38 height 16
click at [725, 408] on icon at bounding box center [729, 407] width 13 height 13
click at [742, 377] on span "🌟" at bounding box center [745, 380] width 10 height 12
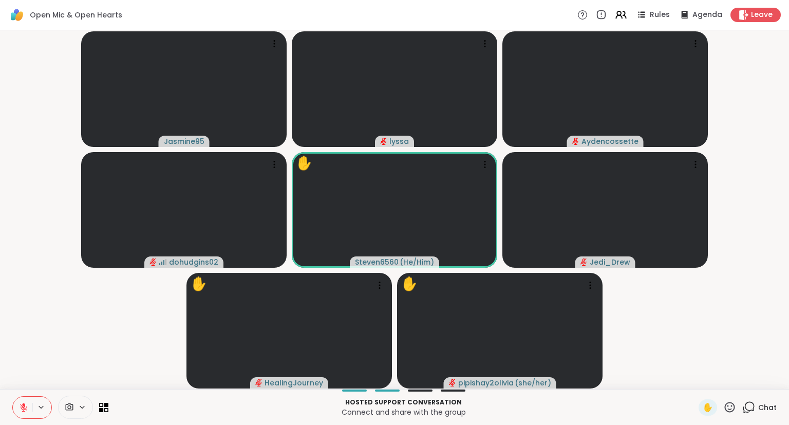
click at [728, 402] on icon at bounding box center [729, 407] width 13 height 13
click at [698, 379] on span "❤️" at bounding box center [700, 380] width 10 height 12
click at [733, 403] on icon at bounding box center [729, 407] width 13 height 13
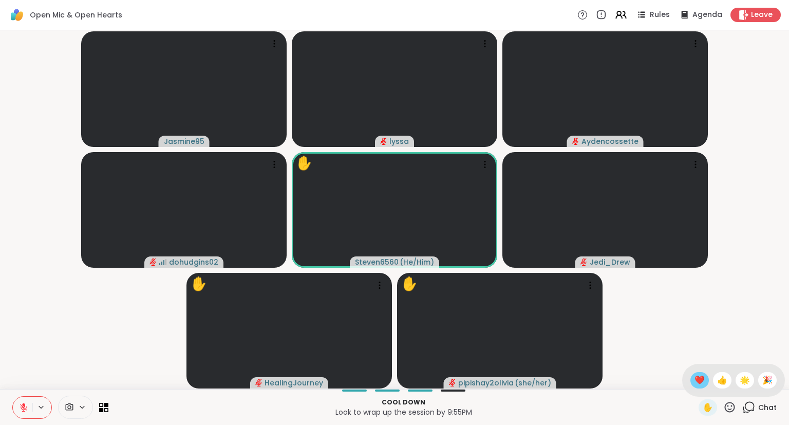
click at [695, 377] on span "❤️" at bounding box center [700, 380] width 10 height 12
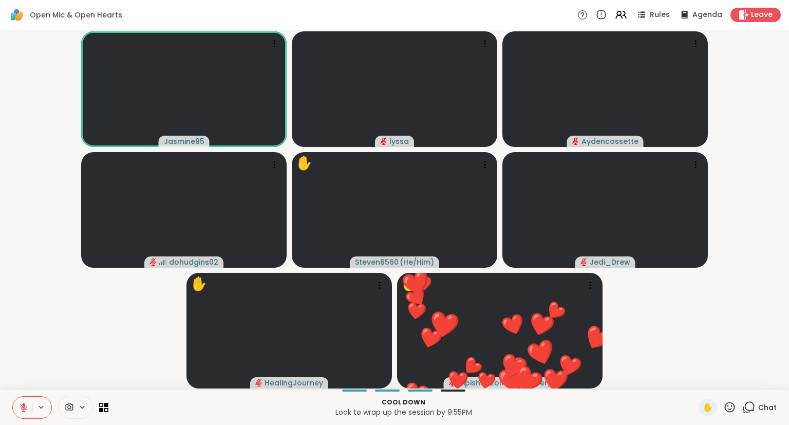
click at [728, 404] on icon at bounding box center [730, 407] width 10 height 10
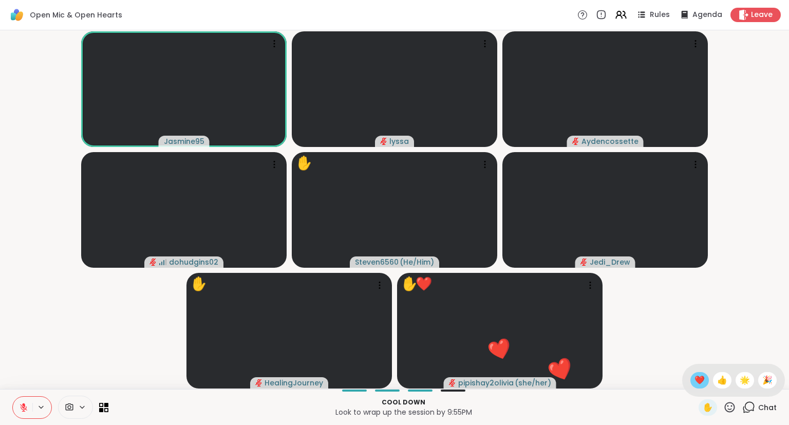
click at [700, 381] on span "❤️" at bounding box center [700, 380] width 10 height 12
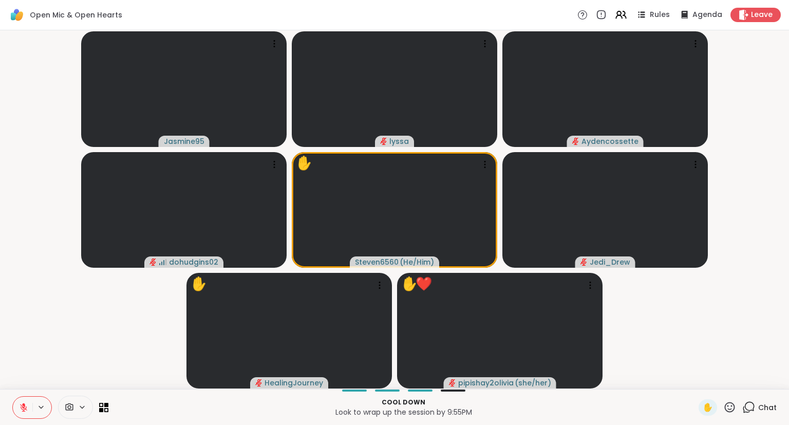
click at [23, 412] on icon at bounding box center [23, 407] width 9 height 9
click at [24, 398] on button at bounding box center [23, 408] width 20 height 22
click at [733, 407] on icon at bounding box center [730, 407] width 10 height 10
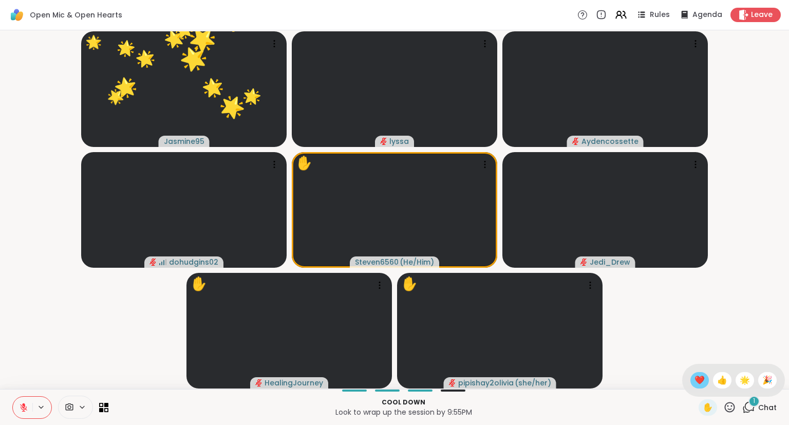
click at [695, 383] on span "❤️" at bounding box center [700, 380] width 10 height 12
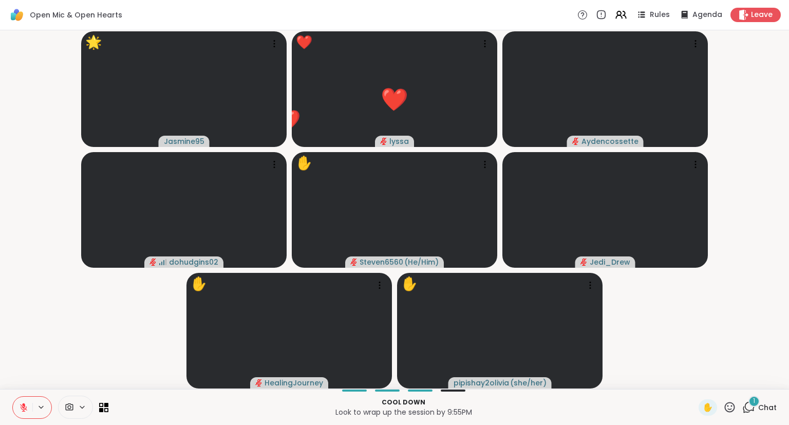
click at [26, 407] on icon at bounding box center [23, 407] width 7 height 7
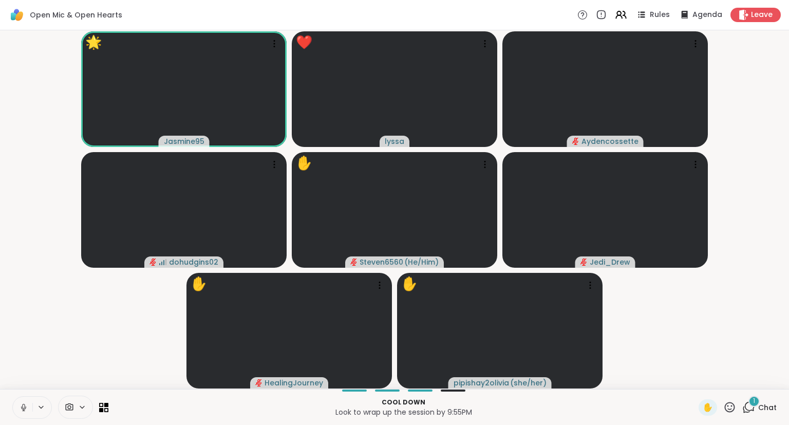
click at [26, 407] on icon at bounding box center [23, 407] width 5 height 3
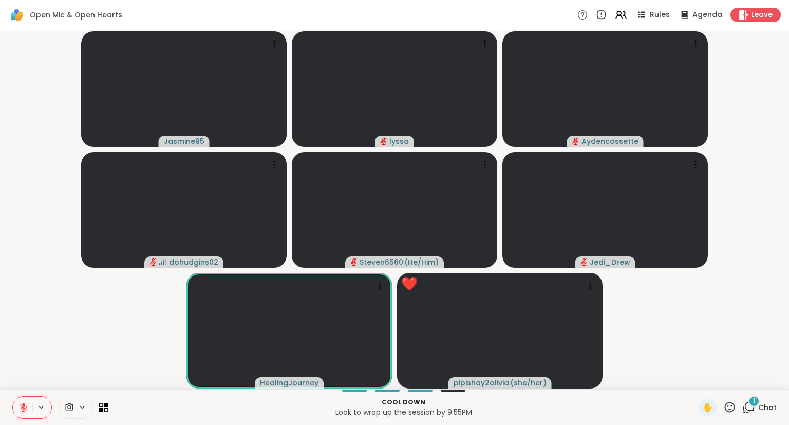
click at [730, 407] on icon at bounding box center [729, 407] width 13 height 13
click at [690, 375] on div "❤️" at bounding box center [699, 380] width 18 height 16
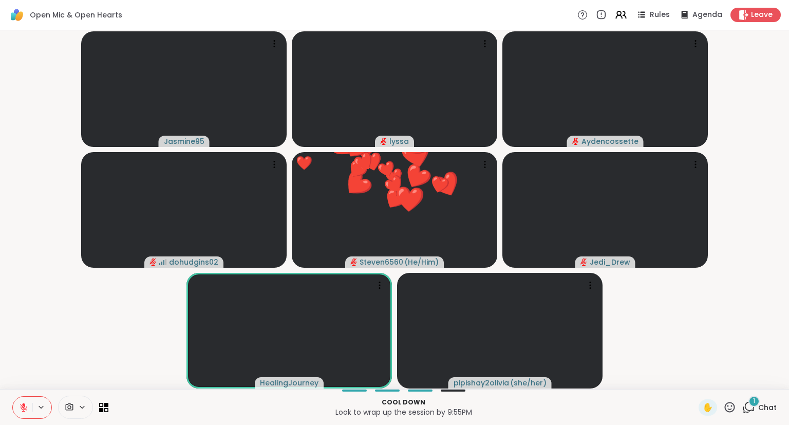
click at [731, 407] on icon at bounding box center [729, 407] width 13 height 13
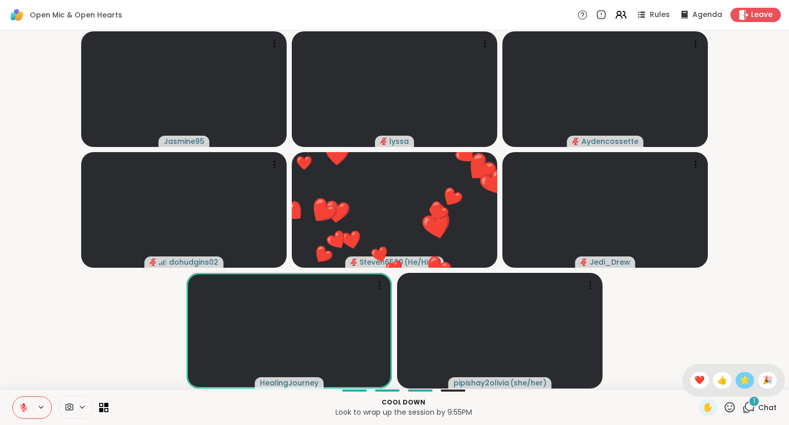
click at [742, 377] on span "🌟" at bounding box center [745, 380] width 10 height 12
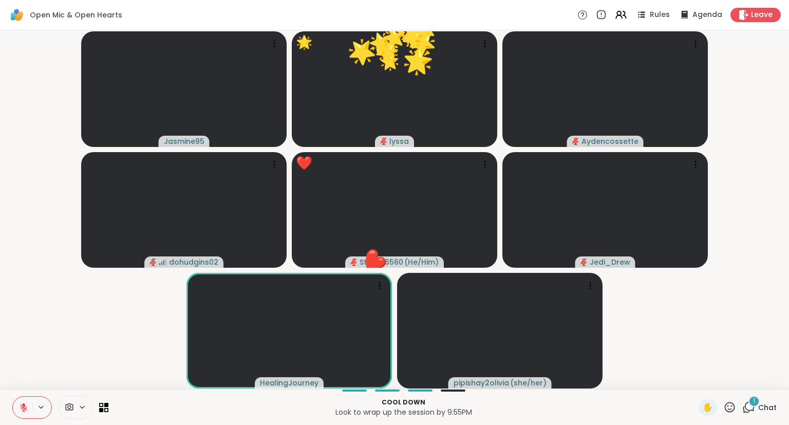
click at [731, 404] on icon at bounding box center [729, 407] width 13 height 13
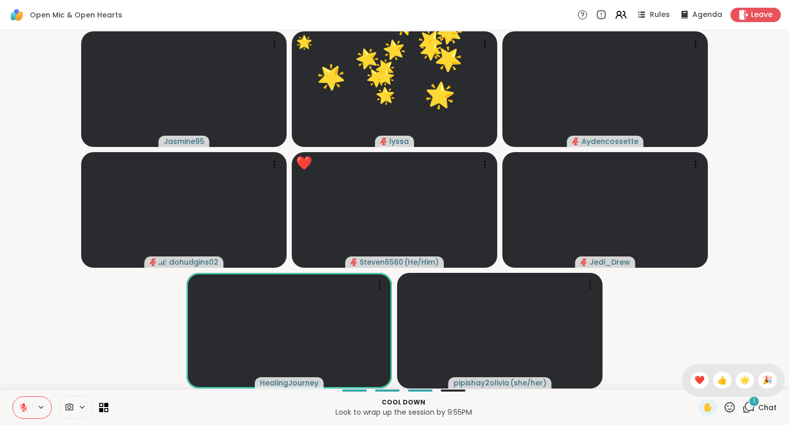
click at [685, 370] on div "✋ ❤️ 👍 🌟 🎉" at bounding box center [733, 380] width 103 height 33
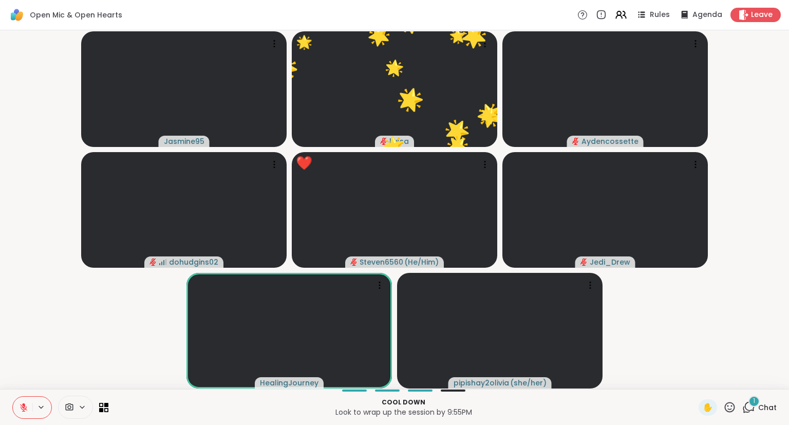
click at [731, 406] on icon at bounding box center [729, 407] width 13 height 13
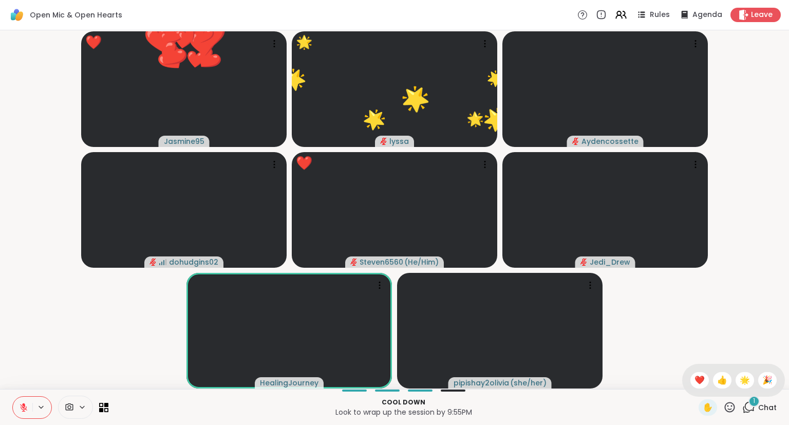
click at [684, 375] on div "✋ ❤️ 👍 🌟 🎉" at bounding box center [733, 380] width 103 height 33
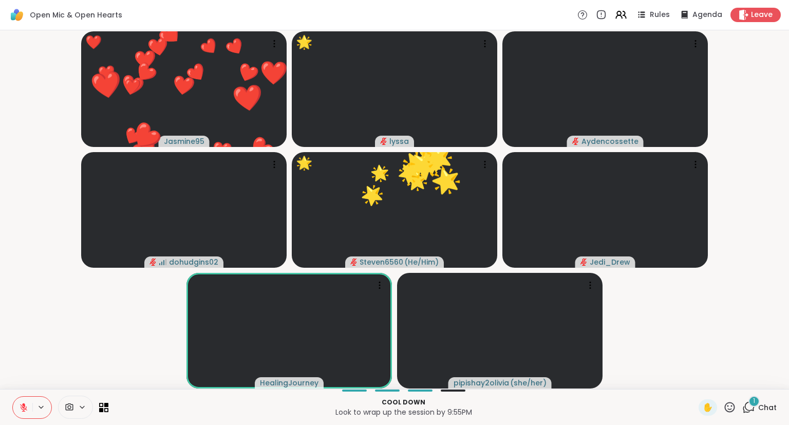
click at [728, 404] on icon at bounding box center [730, 407] width 10 height 10
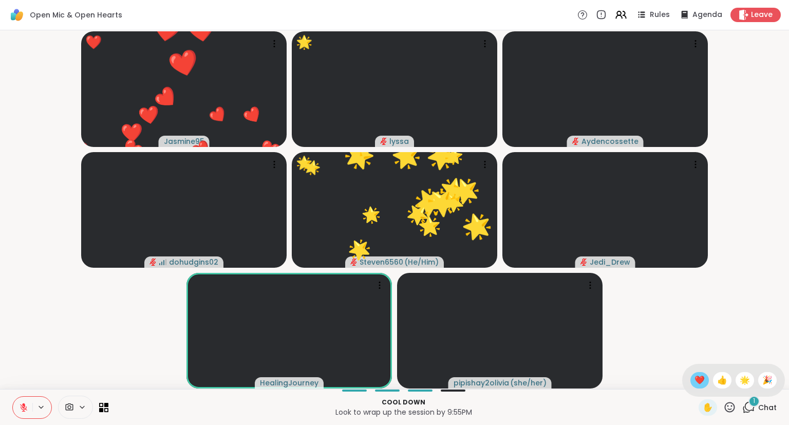
click at [697, 383] on span "❤️" at bounding box center [700, 380] width 10 height 12
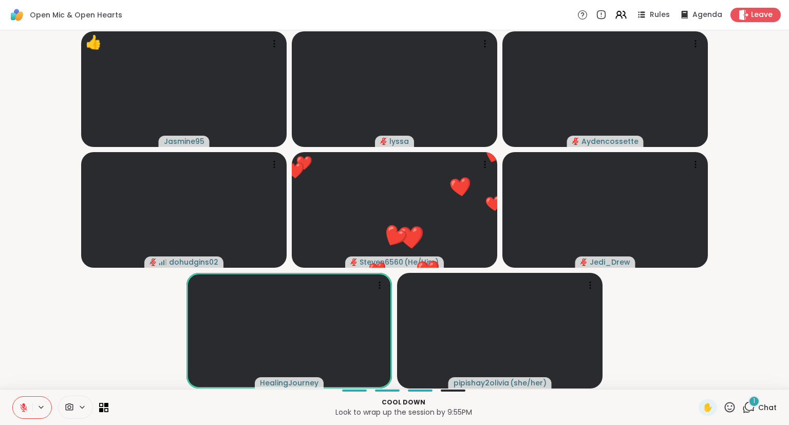
click at [731, 406] on icon at bounding box center [729, 407] width 13 height 13
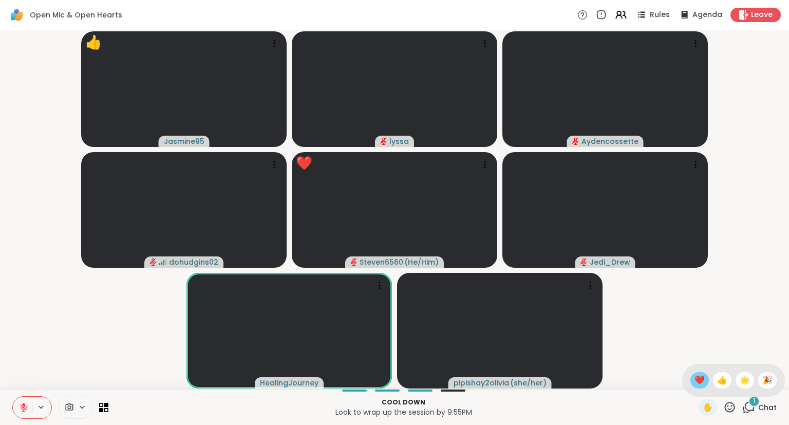
click at [701, 381] on span "❤️" at bounding box center [700, 380] width 10 height 12
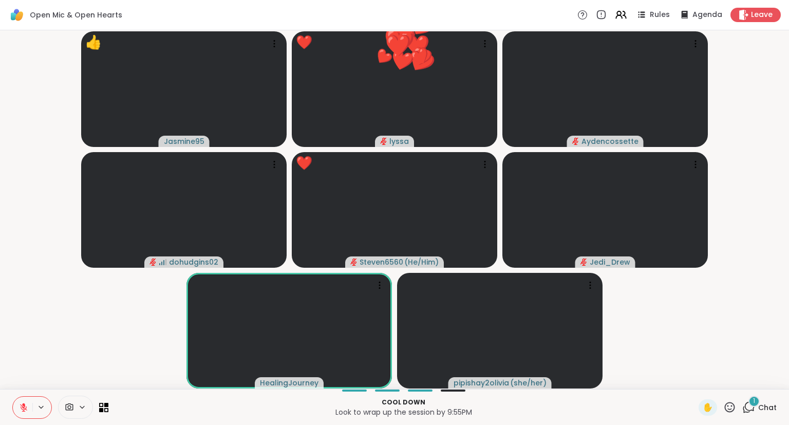
click at [760, 414] on div "1 Chat" at bounding box center [759, 407] width 34 height 16
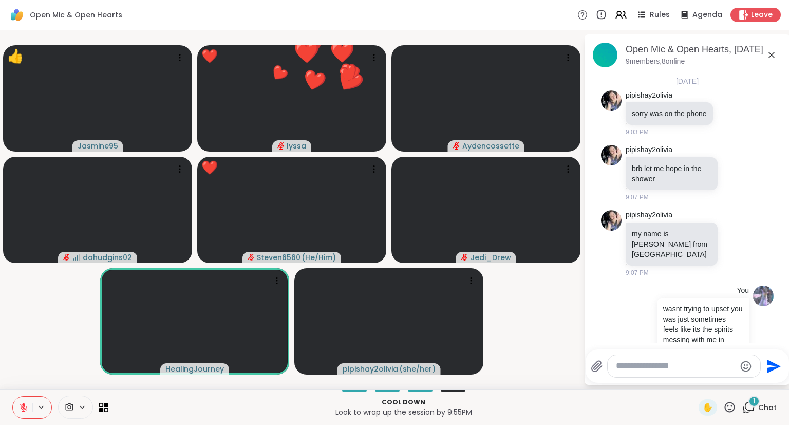
scroll to position [1410, 0]
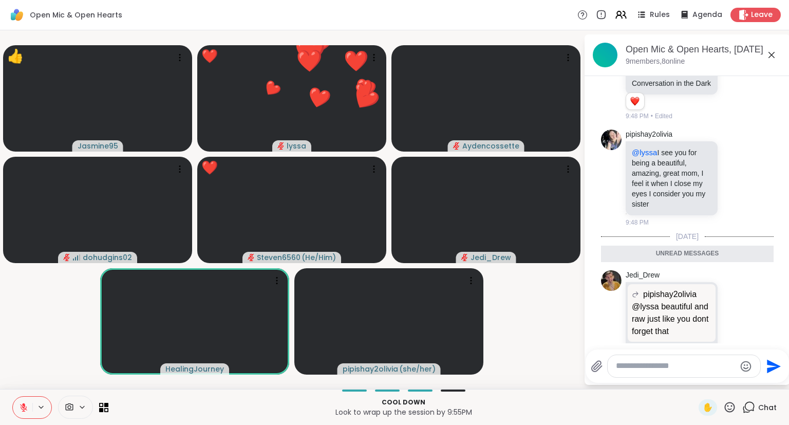
click at [716, 369] on textarea "Type your message" at bounding box center [676, 366] width 120 height 11
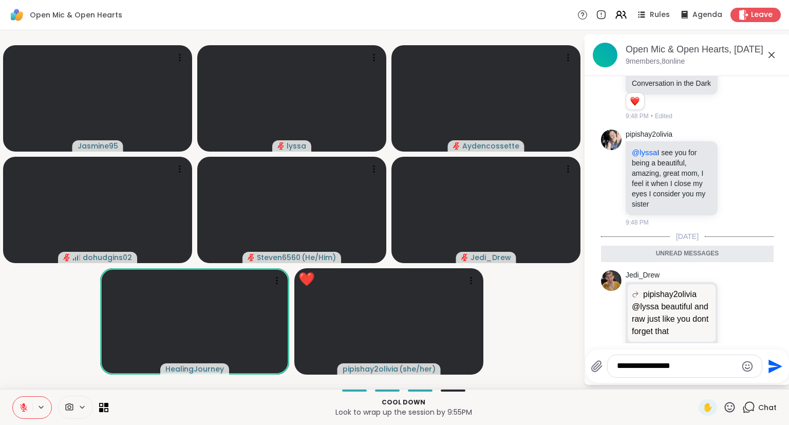
type textarea "**********"
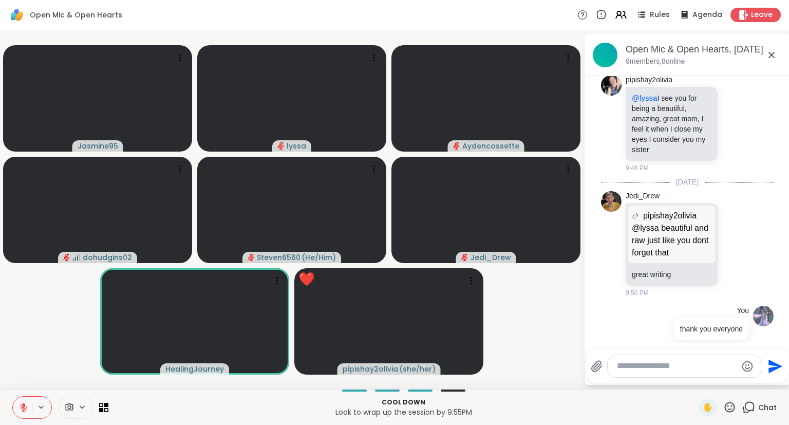
scroll to position [1440, 0]
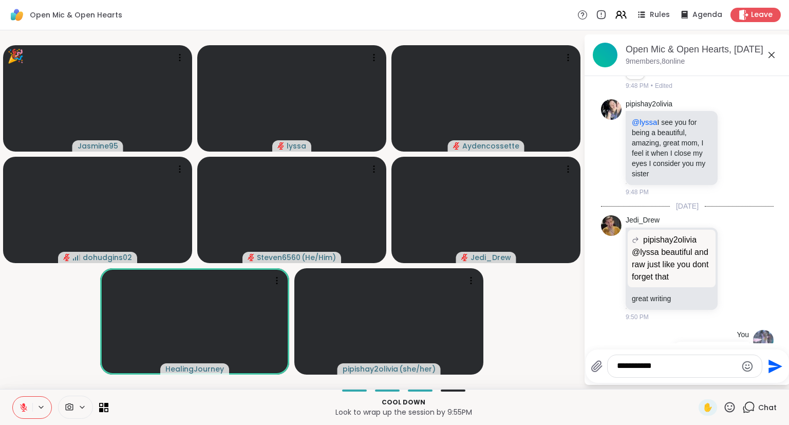
type textarea "**********"
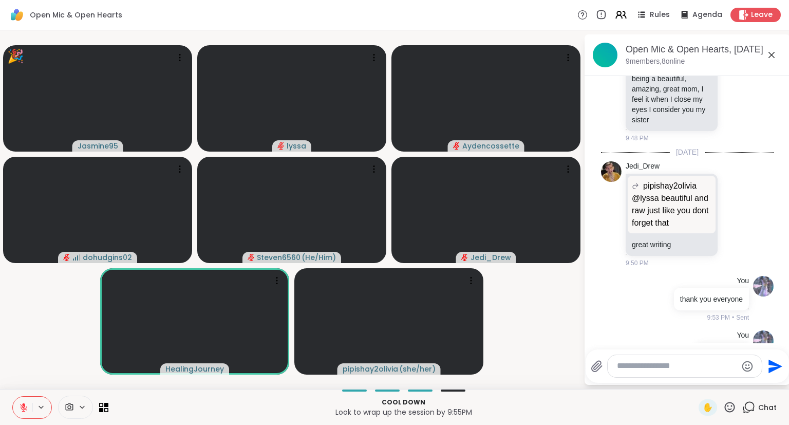
click at [727, 402] on icon at bounding box center [729, 407] width 13 height 13
click at [689, 373] on div "✋ ❤️ 👍 🌟 🎉" at bounding box center [733, 380] width 103 height 33
click at [728, 402] on icon at bounding box center [729, 407] width 13 height 13
click at [686, 373] on div "✋ ❤️ 👍 🌟 🎉" at bounding box center [733, 380] width 103 height 33
click at [727, 402] on icon at bounding box center [729, 407] width 13 height 13
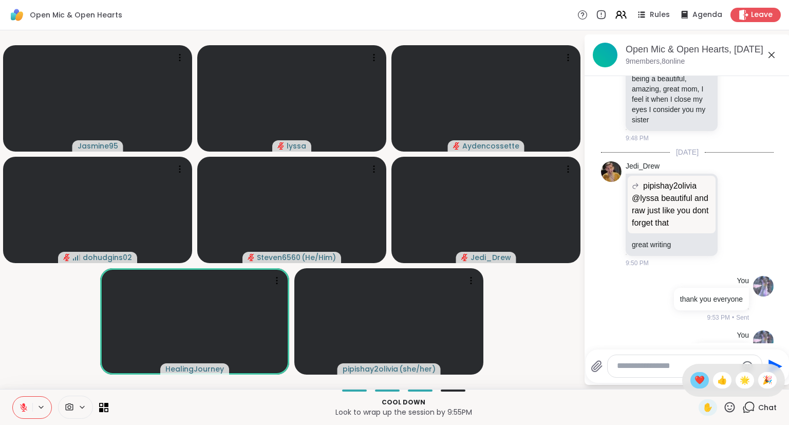
click at [695, 376] on span "❤️" at bounding box center [700, 380] width 10 height 12
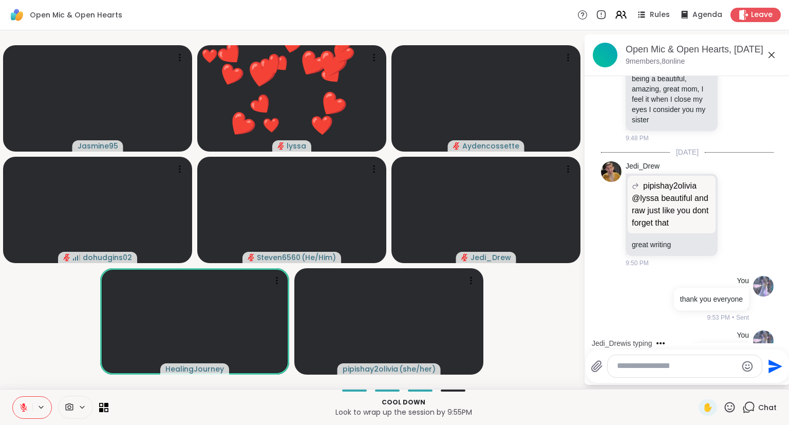
click at [775, 52] on icon at bounding box center [771, 55] width 12 height 12
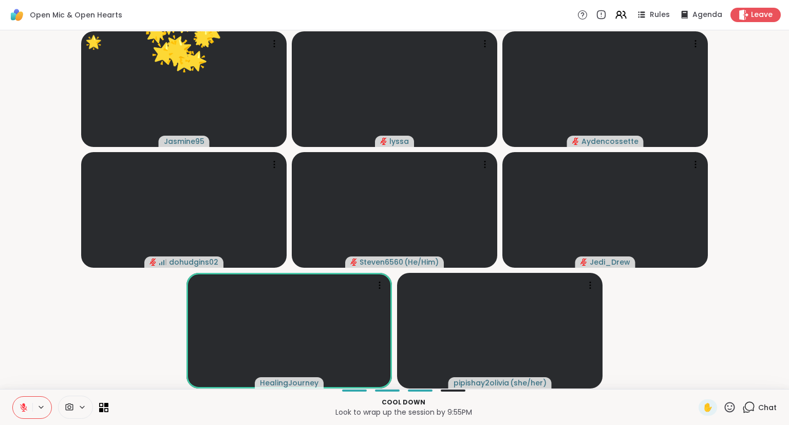
click at [18, 406] on button at bounding box center [23, 408] width 20 height 22
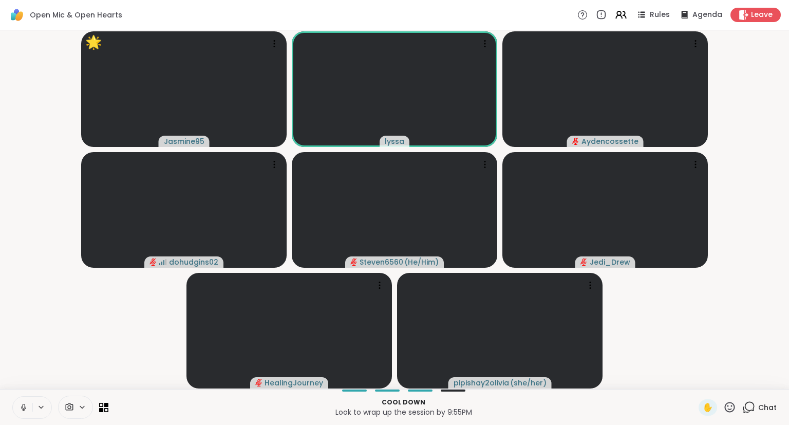
click at [25, 414] on button at bounding box center [23, 408] width 20 height 22
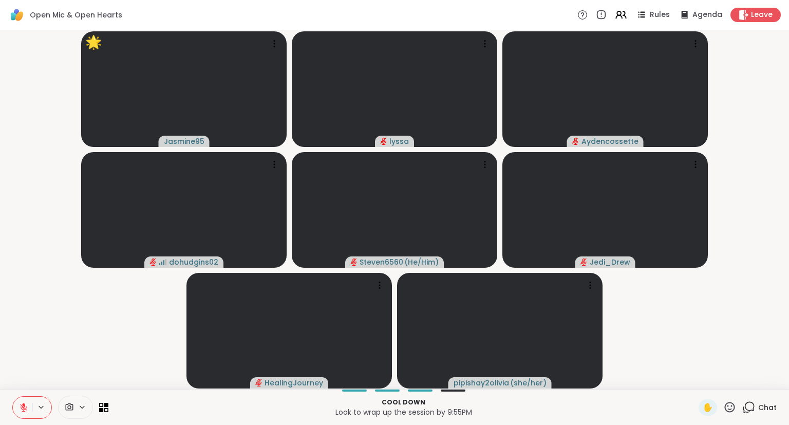
click at [732, 407] on icon at bounding box center [729, 407] width 13 height 13
click at [697, 386] on span "❤️" at bounding box center [700, 380] width 10 height 12
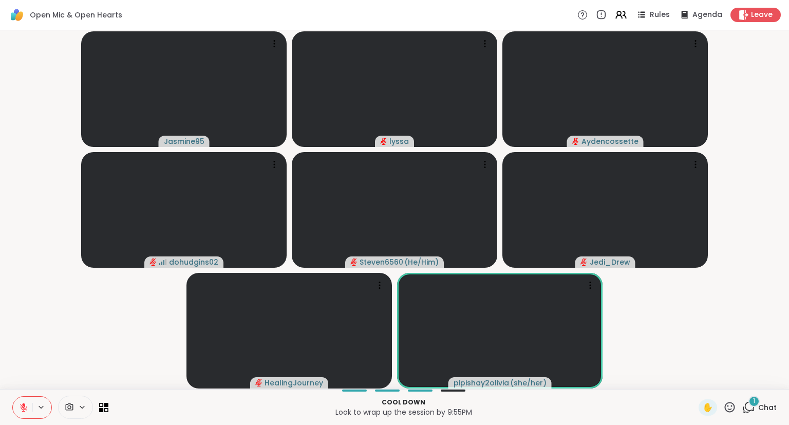
click at [23, 400] on button at bounding box center [23, 408] width 20 height 22
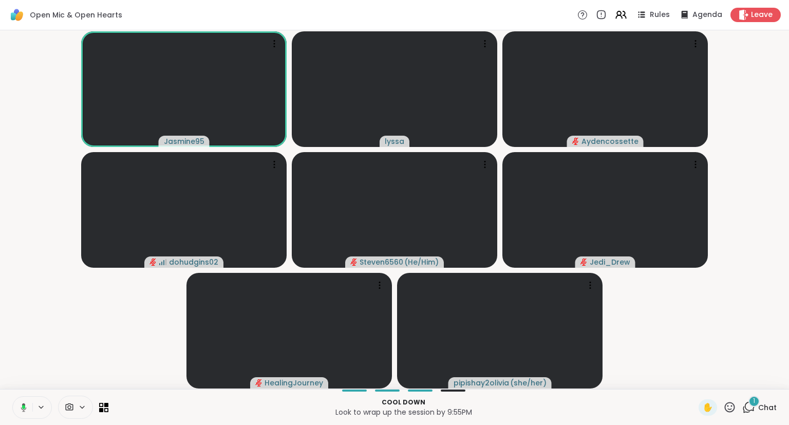
click at [22, 408] on icon at bounding box center [21, 407] width 9 height 9
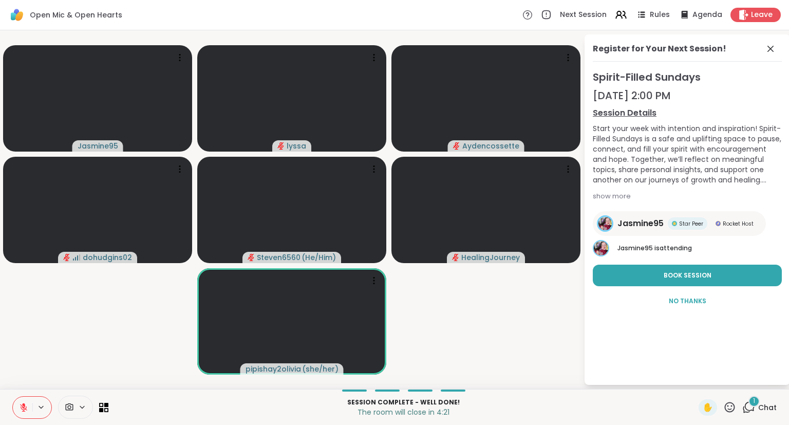
click at [730, 405] on icon at bounding box center [729, 407] width 13 height 13
click at [697, 377] on span "❤️" at bounding box center [700, 380] width 10 height 12
click at [733, 408] on icon at bounding box center [729, 407] width 13 height 13
click at [745, 380] on span "🌟" at bounding box center [745, 380] width 10 height 12
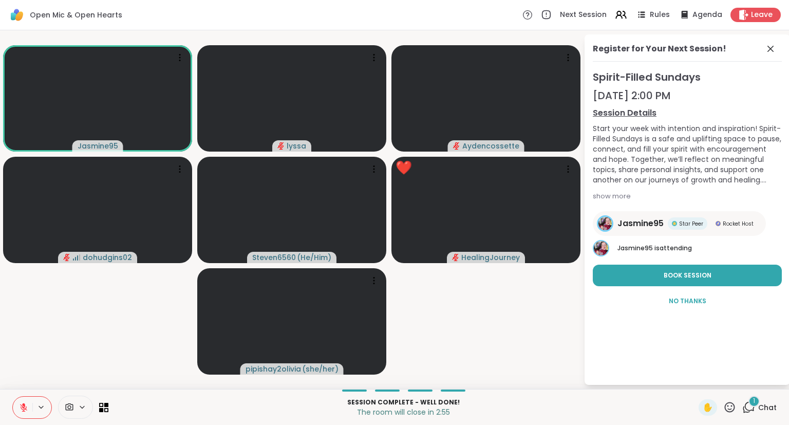
click at [736, 404] on icon at bounding box center [729, 407] width 13 height 13
click at [740, 381] on span "🌟" at bounding box center [745, 380] width 10 height 12
click at [731, 406] on icon at bounding box center [729, 407] width 13 height 13
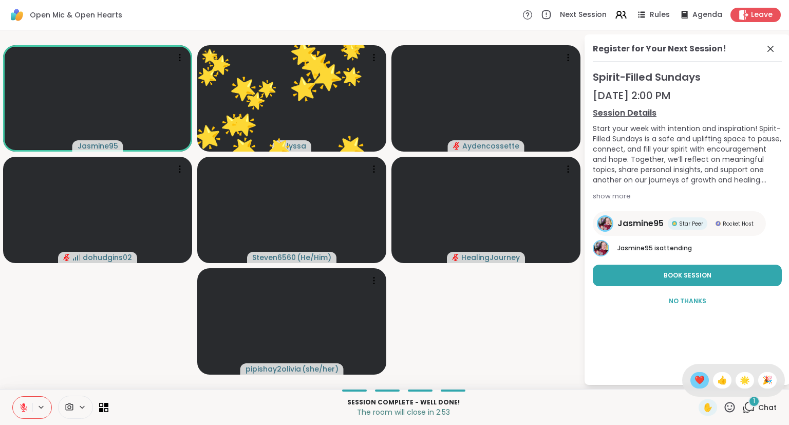
click at [700, 377] on span "❤️" at bounding box center [700, 380] width 10 height 12
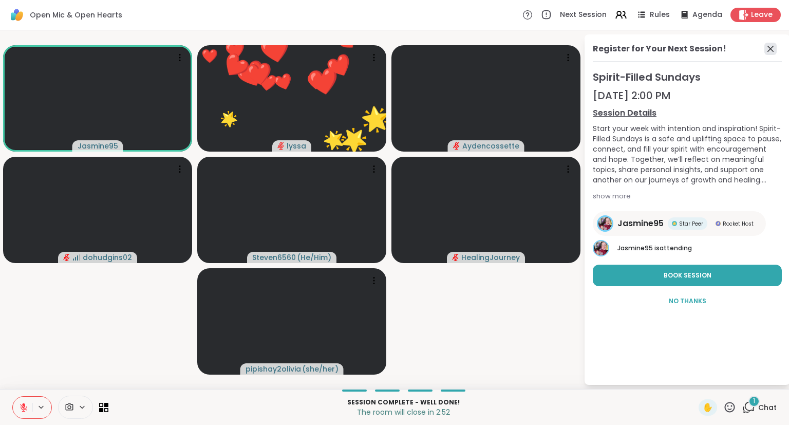
click at [772, 46] on icon at bounding box center [770, 49] width 12 height 12
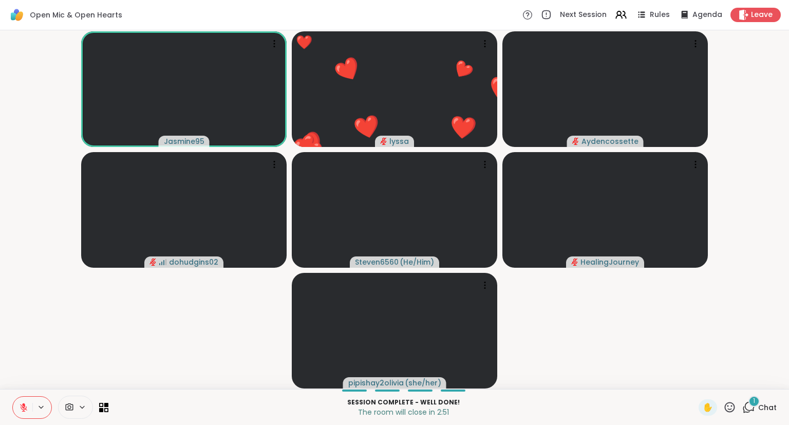
click at [752, 405] on div "1" at bounding box center [754, 401] width 11 height 11
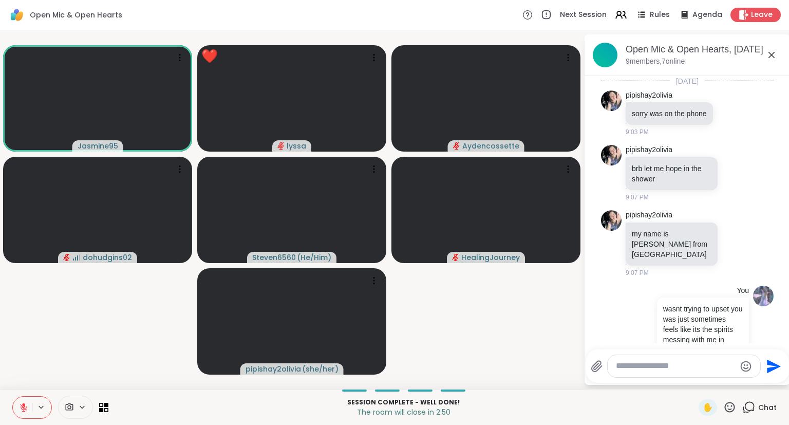
scroll to position [1574, 0]
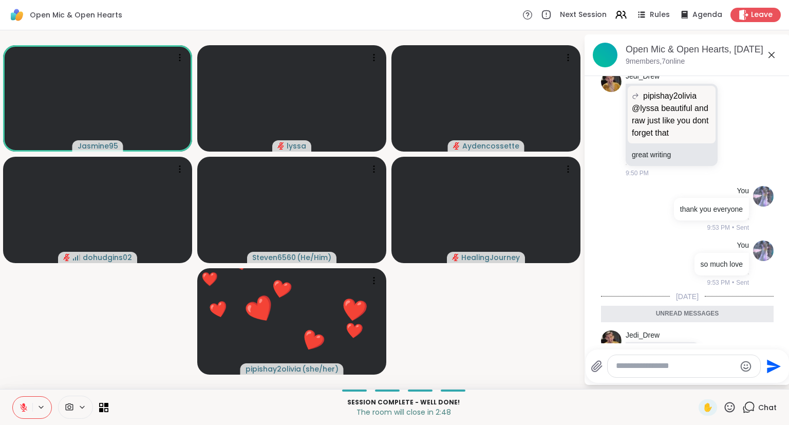
click at [771, 50] on icon at bounding box center [771, 55] width 12 height 12
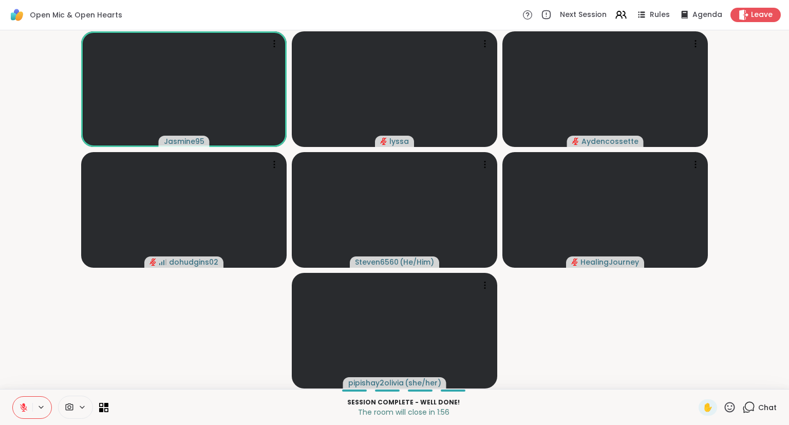
click at [733, 410] on icon at bounding box center [729, 407] width 13 height 13
click at [695, 381] on span "❤️" at bounding box center [700, 380] width 10 height 12
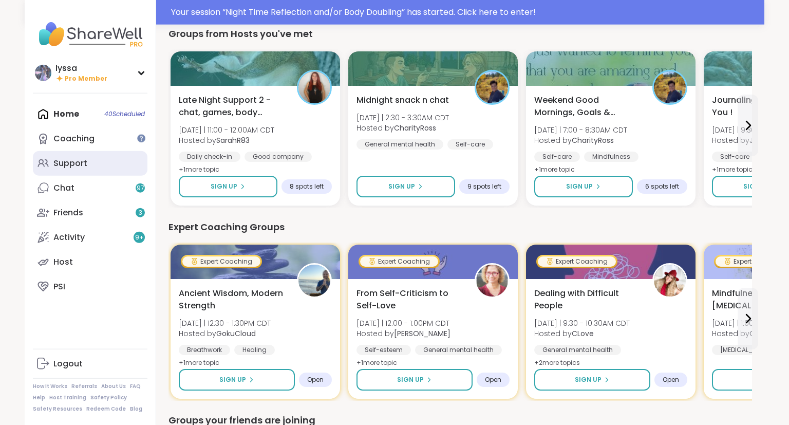
click at [116, 163] on link "Support" at bounding box center [90, 163] width 115 height 25
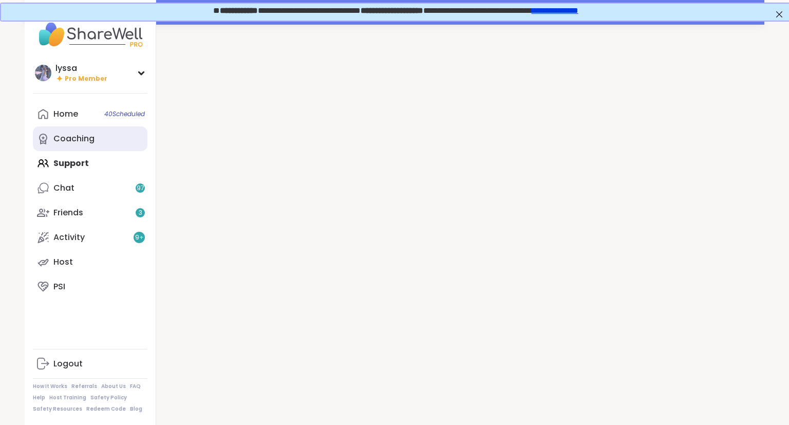
click at [110, 143] on link "Coaching" at bounding box center [90, 138] width 115 height 25
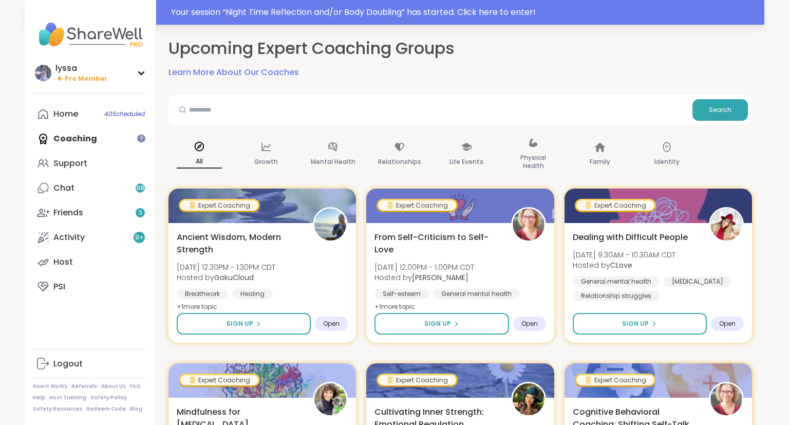
click at [390, 5] on div "Your session “ Night Time Reflection and/or Body Doubling ” has started. Click …" at bounding box center [395, 12] width 740 height 25
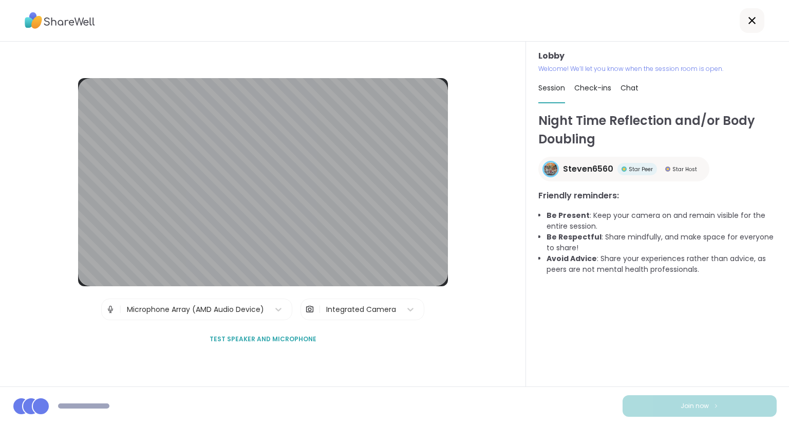
click at [789, 321] on div "Lobby Welcome! We’ll let you know when the session room is open. Session Check-…" at bounding box center [657, 214] width 263 height 345
click at [788, 320] on div "Lobby Welcome! We’ll let you know when the session room is open. Session Check-…" at bounding box center [657, 214] width 263 height 345
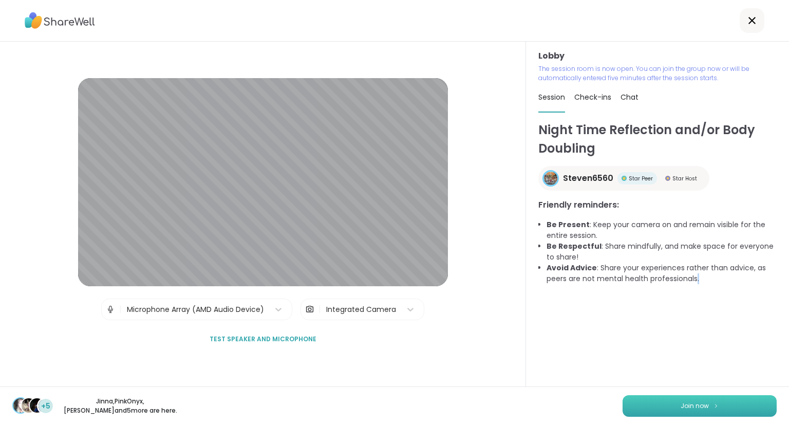
click at [743, 413] on button "Join now" at bounding box center [700, 406] width 154 height 22
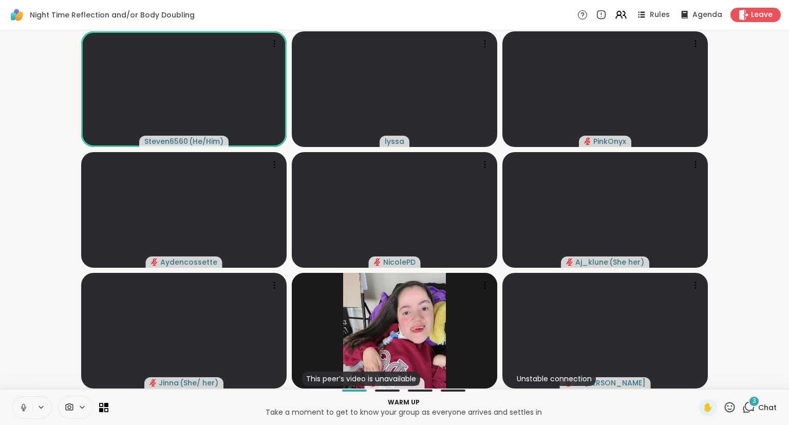
click at [16, 402] on button at bounding box center [23, 408] width 20 height 22
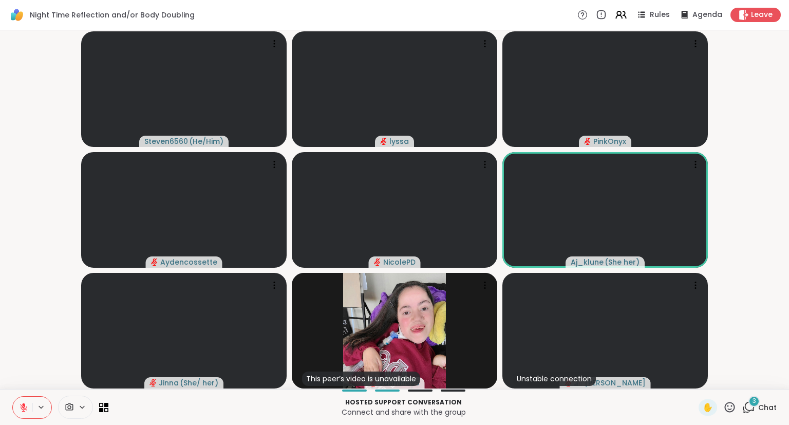
click at [739, 407] on div "✋ 3 Chat" at bounding box center [738, 407] width 78 height 16
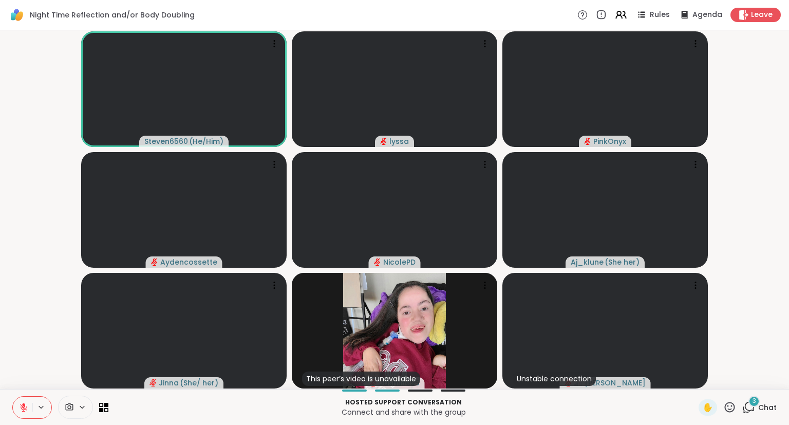
click at [731, 405] on icon at bounding box center [729, 407] width 13 height 13
click at [698, 380] on span "❤️" at bounding box center [700, 380] width 10 height 12
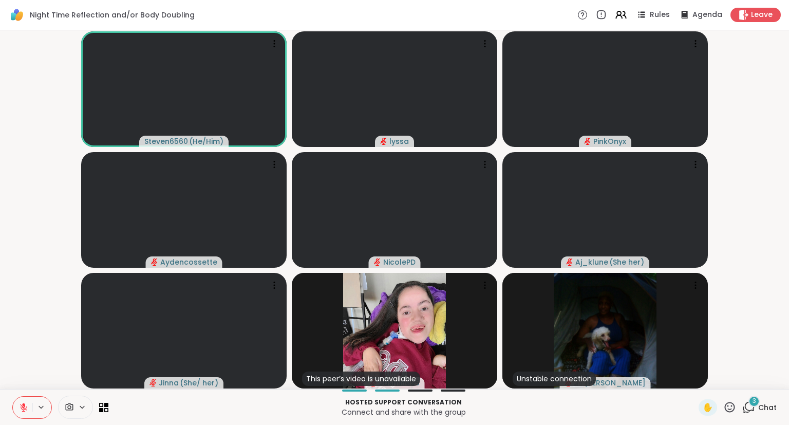
click at [28, 415] on button at bounding box center [23, 408] width 20 height 22
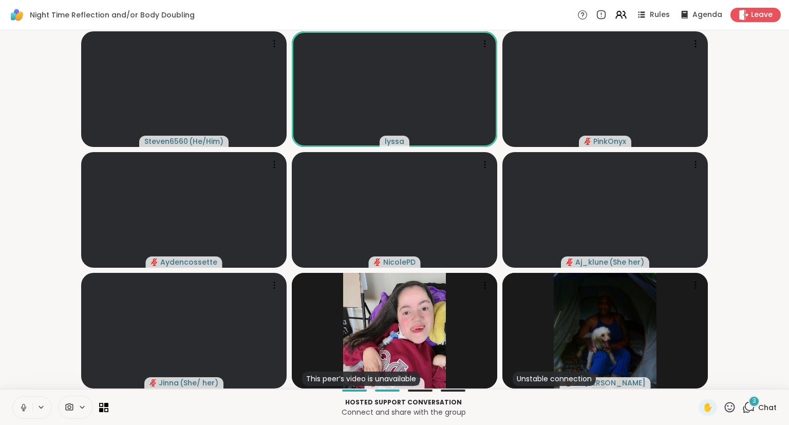
click at [24, 403] on icon at bounding box center [23, 407] width 9 height 9
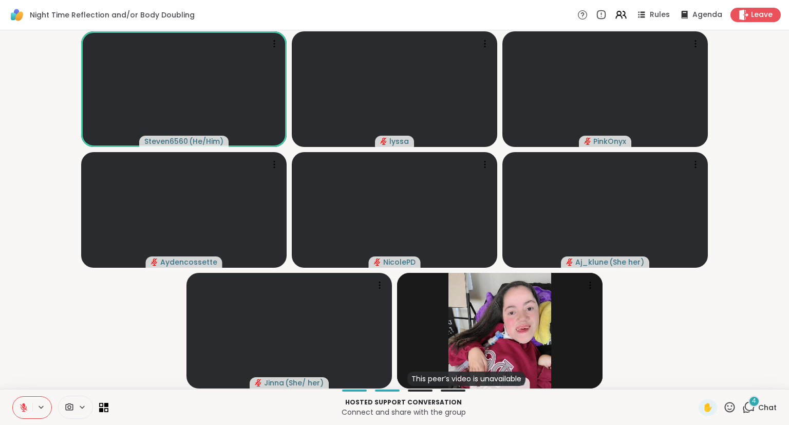
click at [24, 403] on icon at bounding box center [23, 407] width 9 height 9
click at [23, 406] on icon at bounding box center [23, 406] width 3 height 5
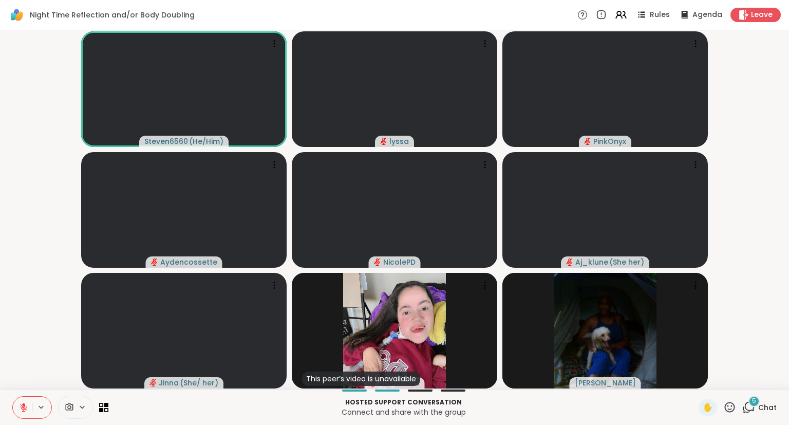
click at [23, 406] on icon at bounding box center [23, 407] width 9 height 9
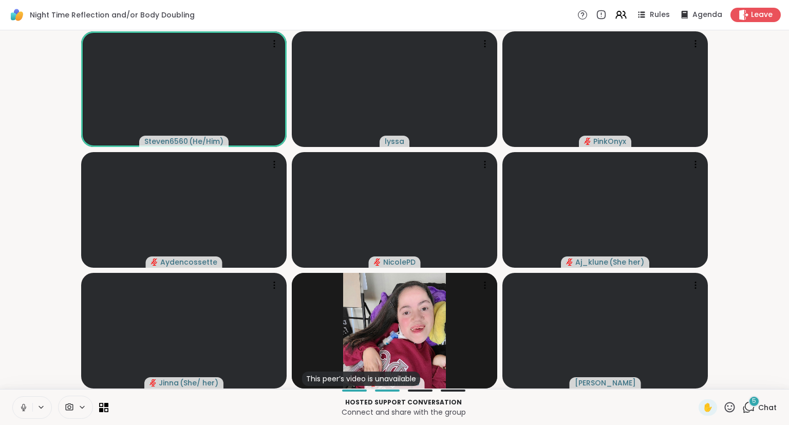
click at [26, 406] on icon at bounding box center [23, 407] width 9 height 9
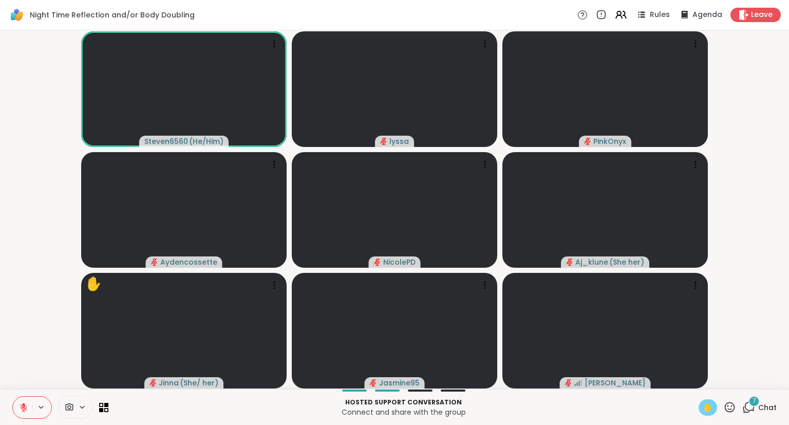
click at [709, 405] on span "✋" at bounding box center [708, 407] width 10 height 12
click at [25, 415] on button at bounding box center [23, 408] width 20 height 22
click at [20, 410] on icon at bounding box center [23, 407] width 9 height 9
click at [713, 403] on span "✋" at bounding box center [708, 407] width 10 height 12
click at [731, 403] on icon at bounding box center [730, 407] width 10 height 10
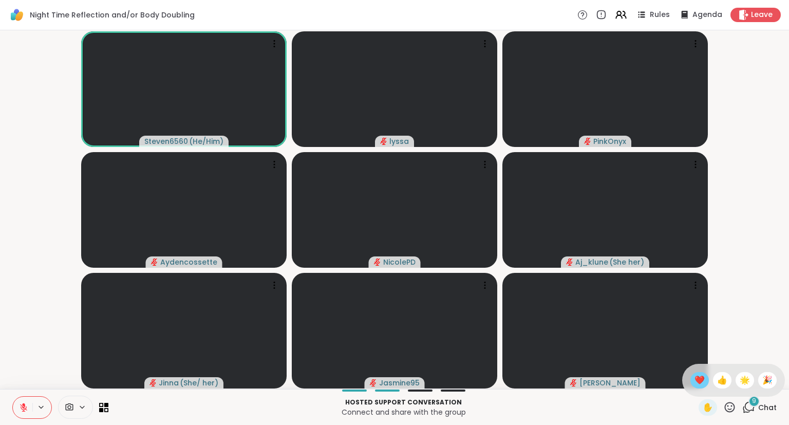
click at [690, 376] on div "❤️" at bounding box center [699, 380] width 18 height 16
